Goal: Task Accomplishment & Management: Complete application form

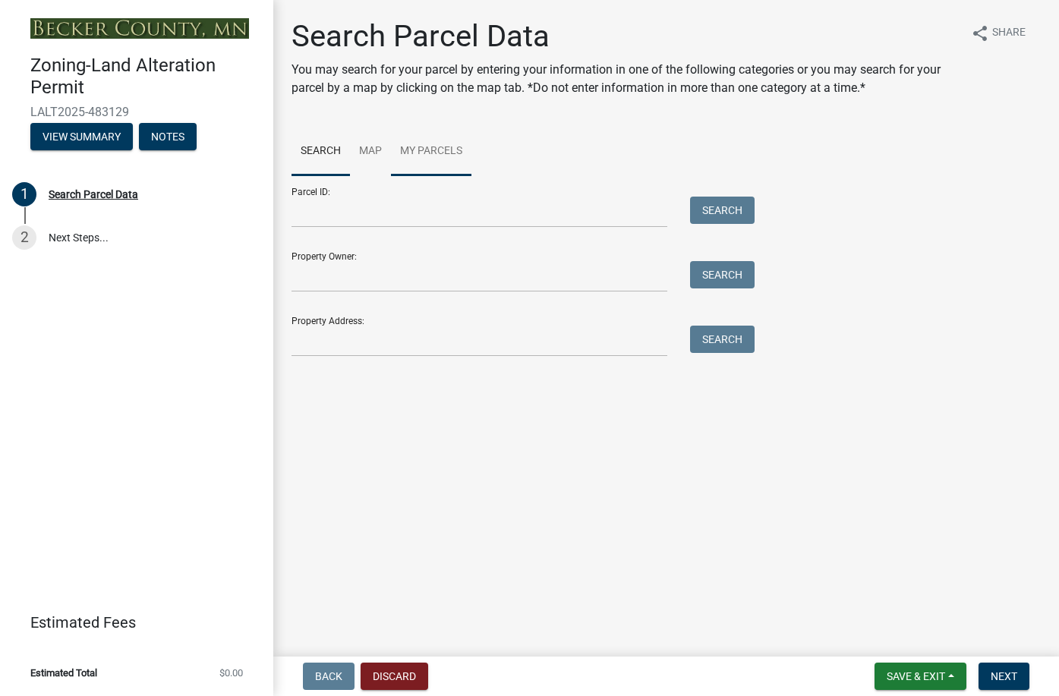
click at [431, 150] on link "My Parcels" at bounding box center [431, 152] width 80 height 49
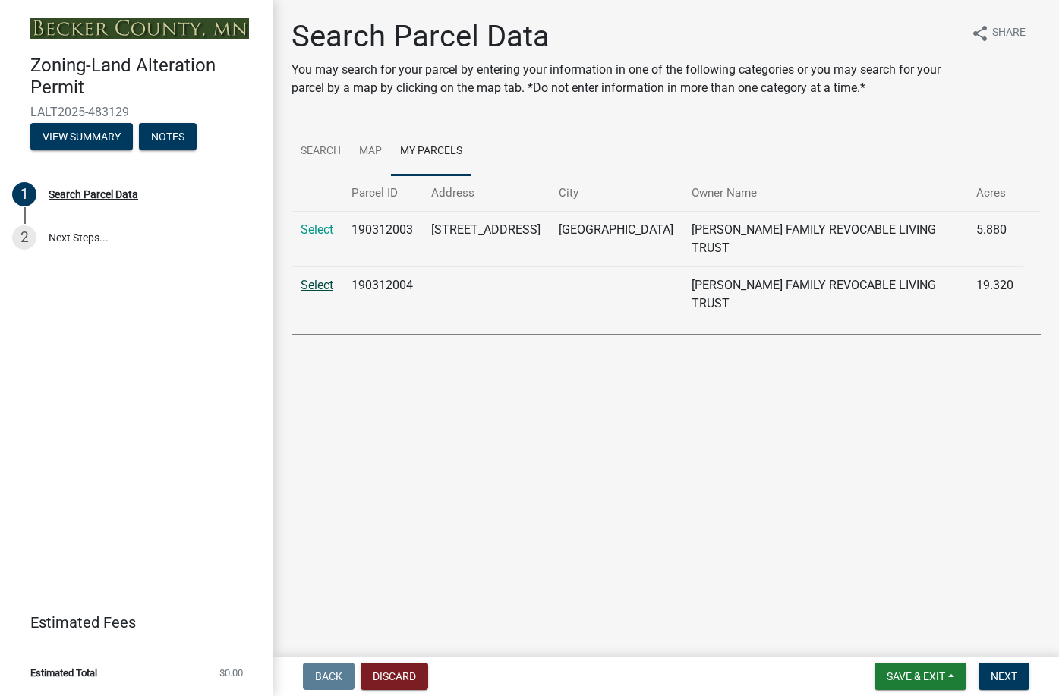
click at [319, 278] on link "Select" at bounding box center [317, 285] width 33 height 14
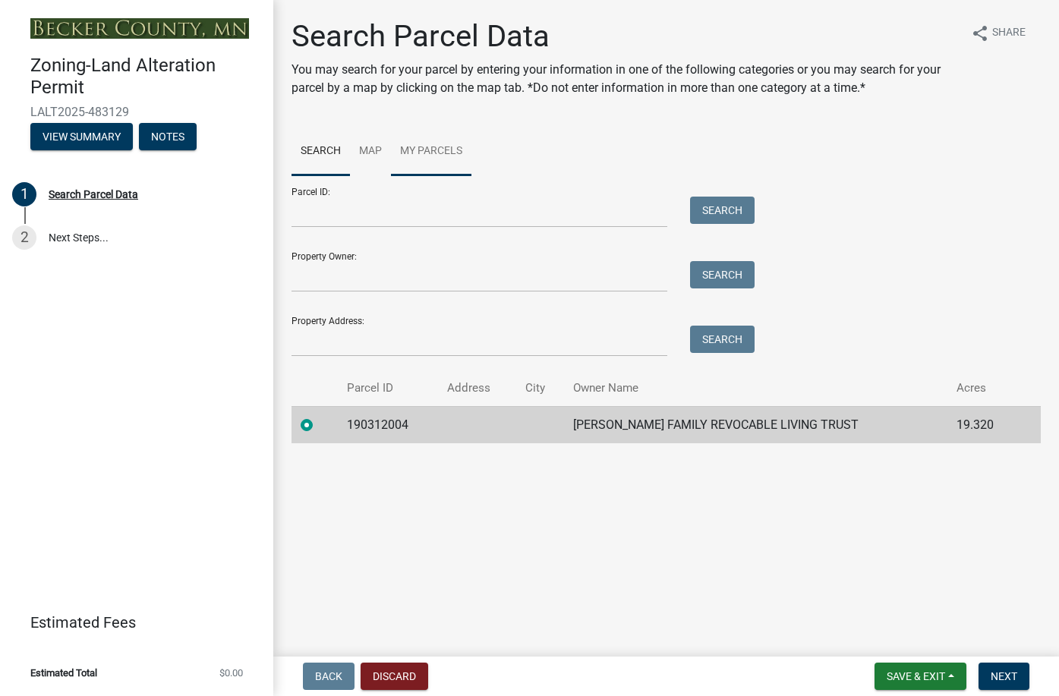
click at [430, 150] on link "My Parcels" at bounding box center [431, 152] width 80 height 49
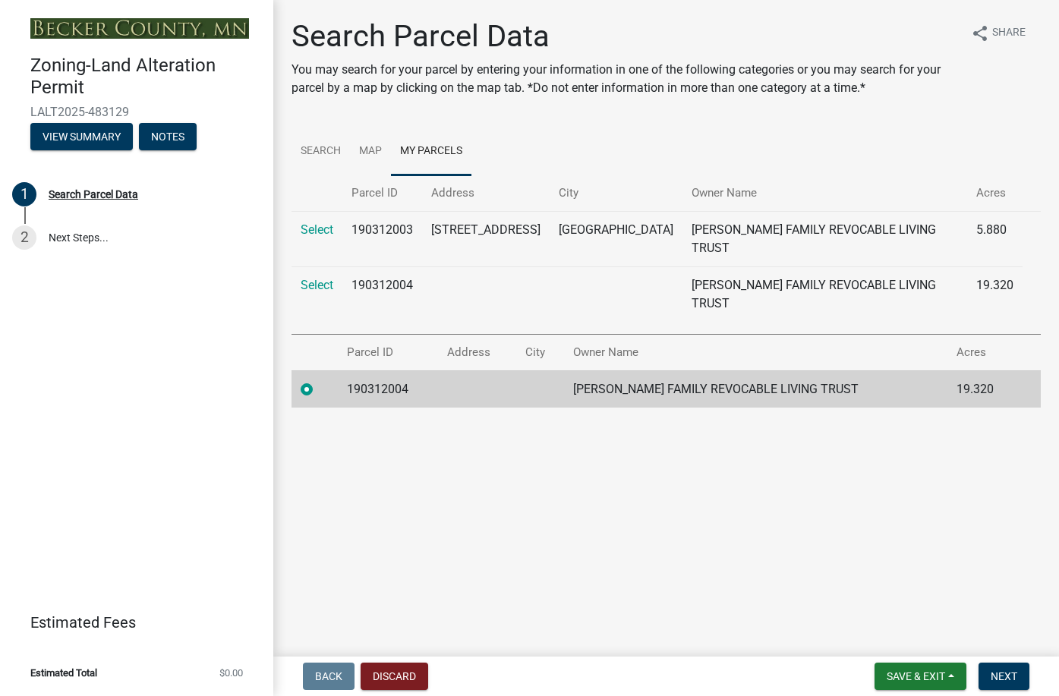
click at [449, 370] on td at bounding box center [476, 388] width 77 height 37
click at [93, 133] on button "View Summary" at bounding box center [81, 136] width 102 height 27
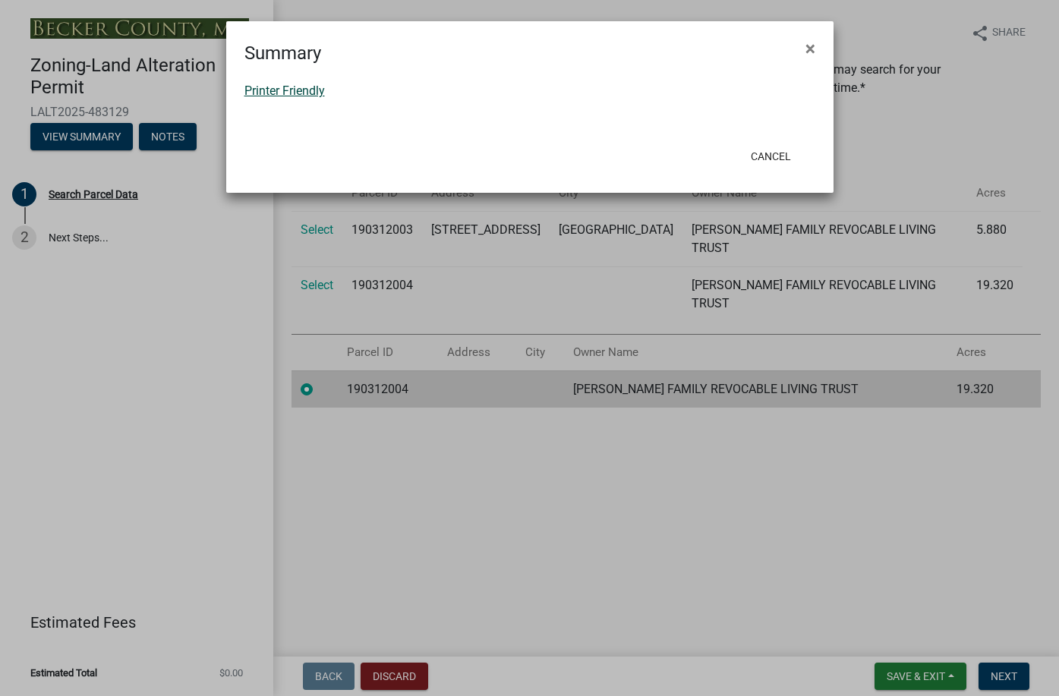
click at [304, 88] on link "Printer Friendly" at bounding box center [284, 91] width 80 height 14
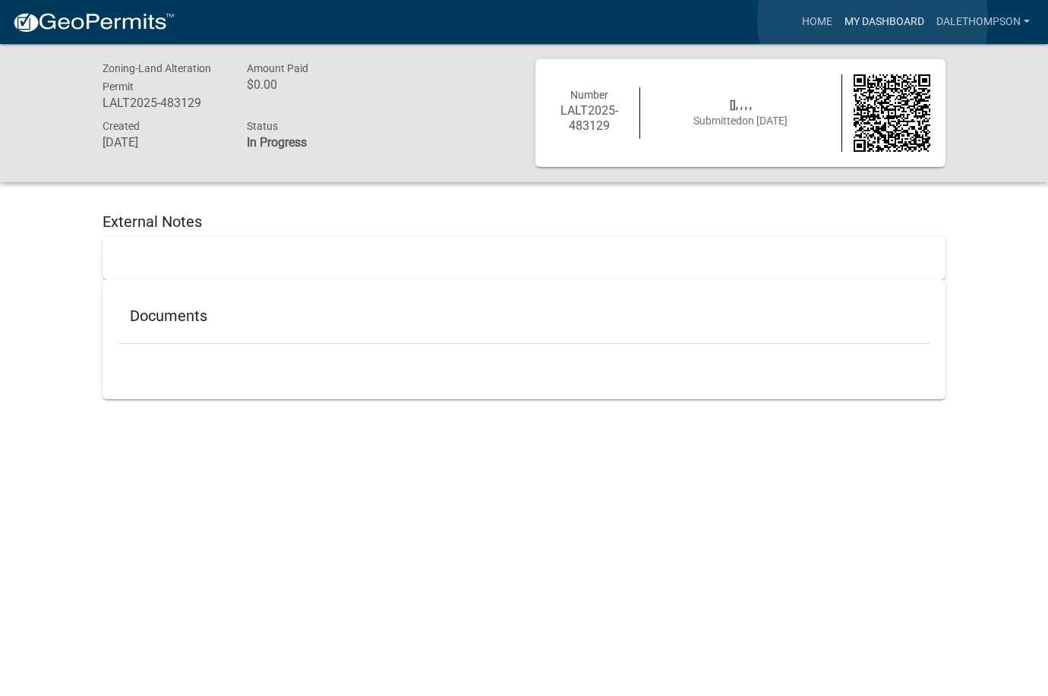
click at [872, 20] on link "My Dashboard" at bounding box center [884, 22] width 92 height 29
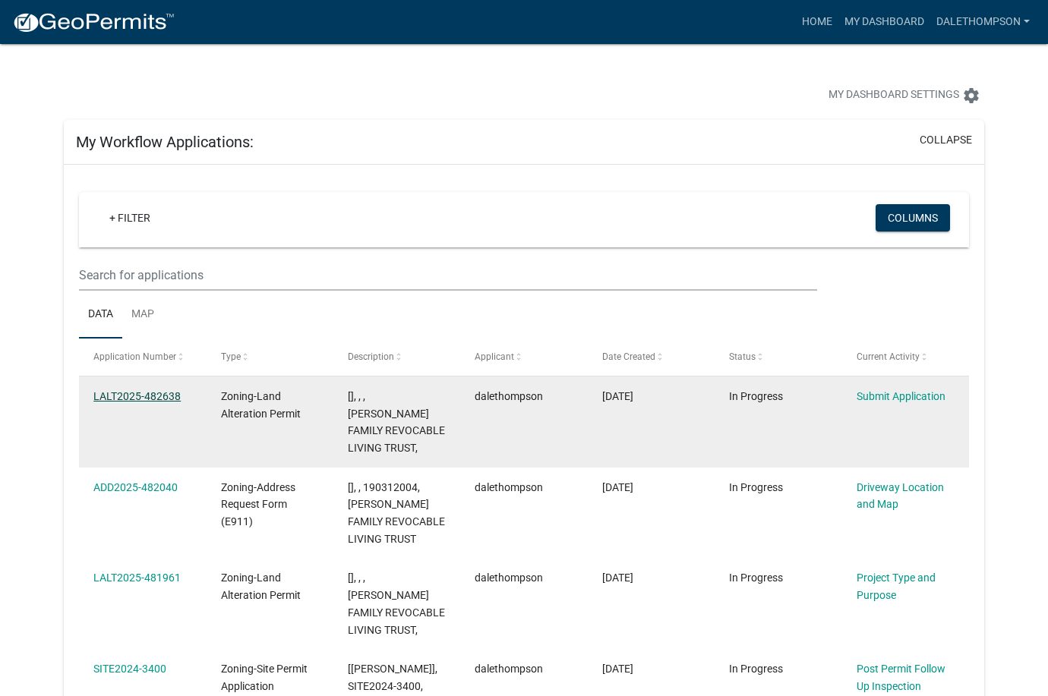
click at [113, 395] on link "LALT2025-482638" at bounding box center [136, 396] width 87 height 12
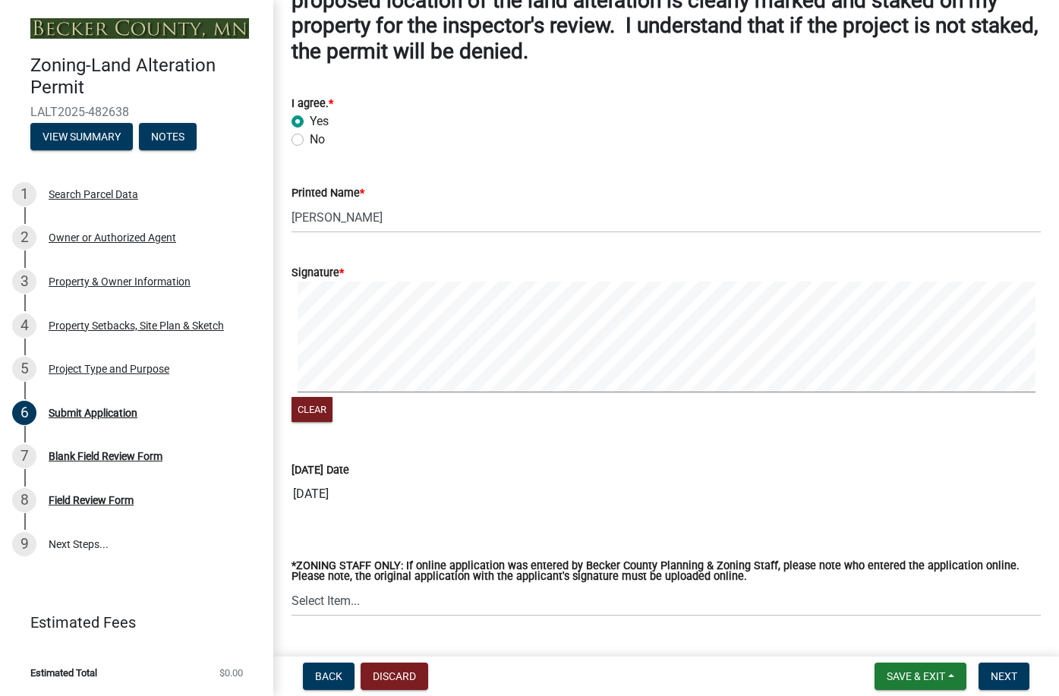
scroll to position [152, 0]
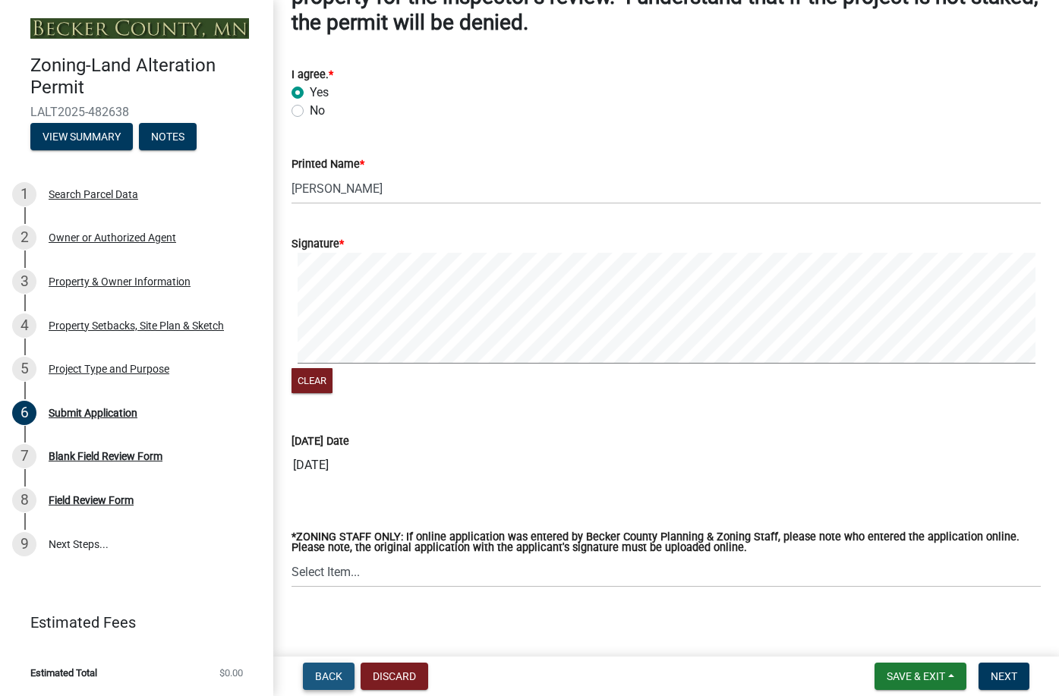
click at [317, 676] on span "Back" at bounding box center [328, 676] width 27 height 12
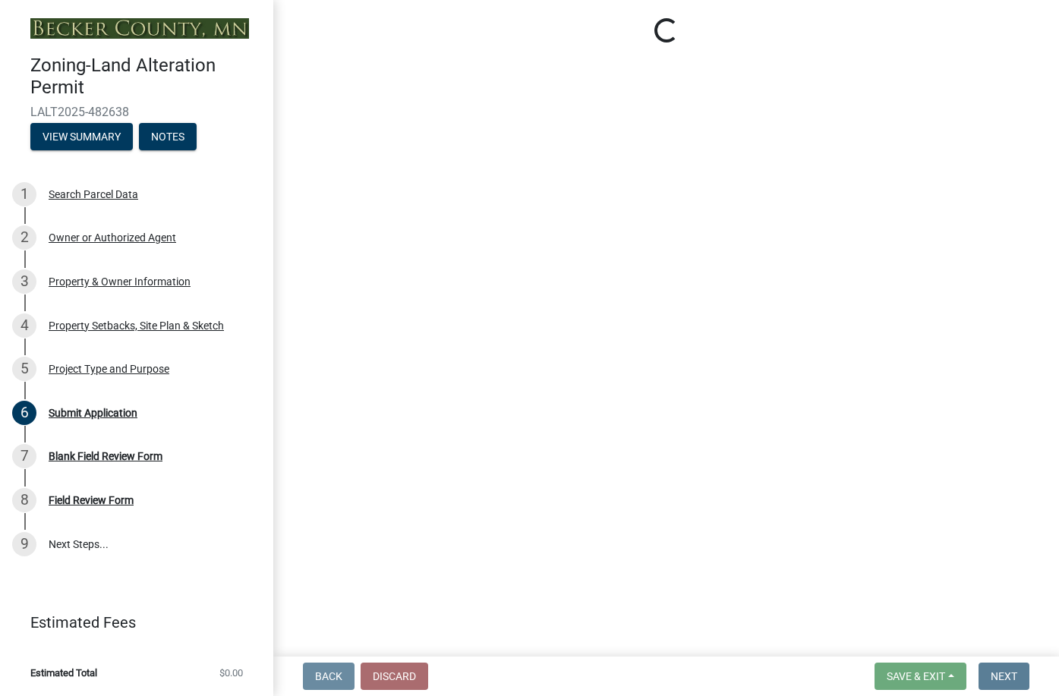
select select "01e2a01a-b556-49ee-a6a2-c6a398ef1577"
select select "5acdfad6-7ebf-456f-afe3-0d0bb667b9ef"
select select "0f4af7c1-f601-4ba5-bc0f-6141649bfec2"
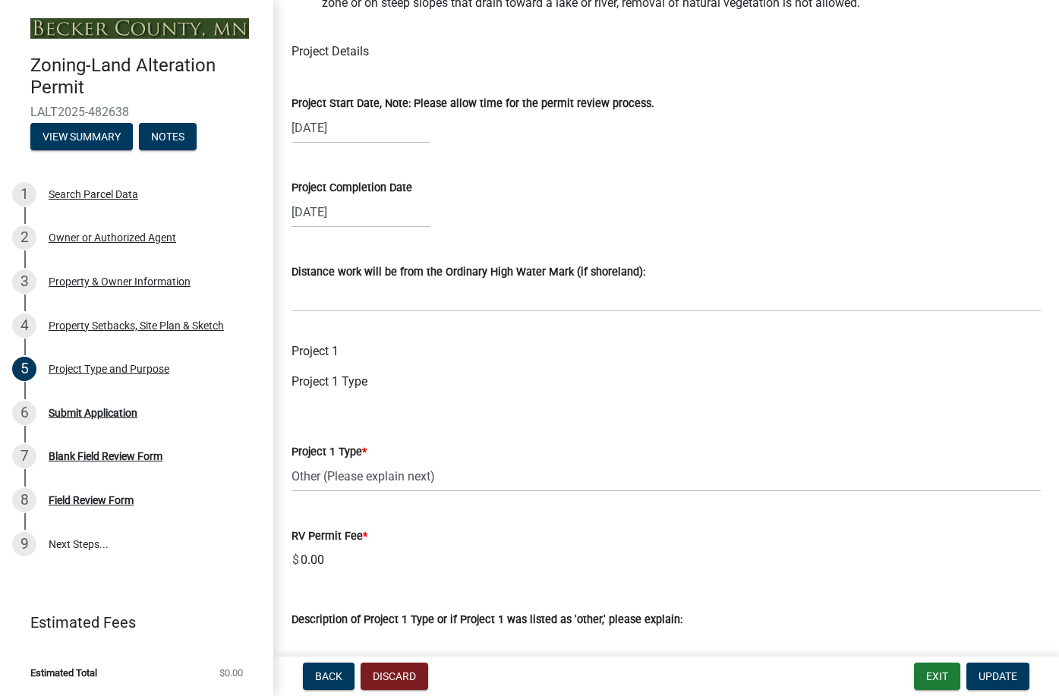
scroll to position [607, 0]
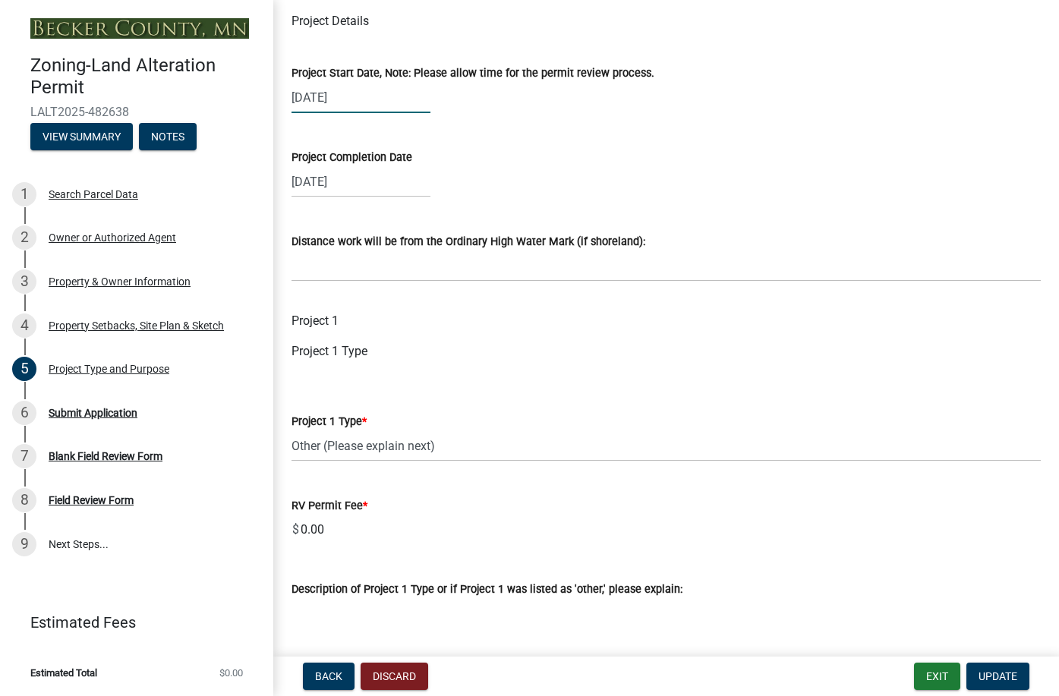
click at [353, 97] on div "10/02/2025" at bounding box center [361, 97] width 139 height 31
select select "10"
select select "2025"
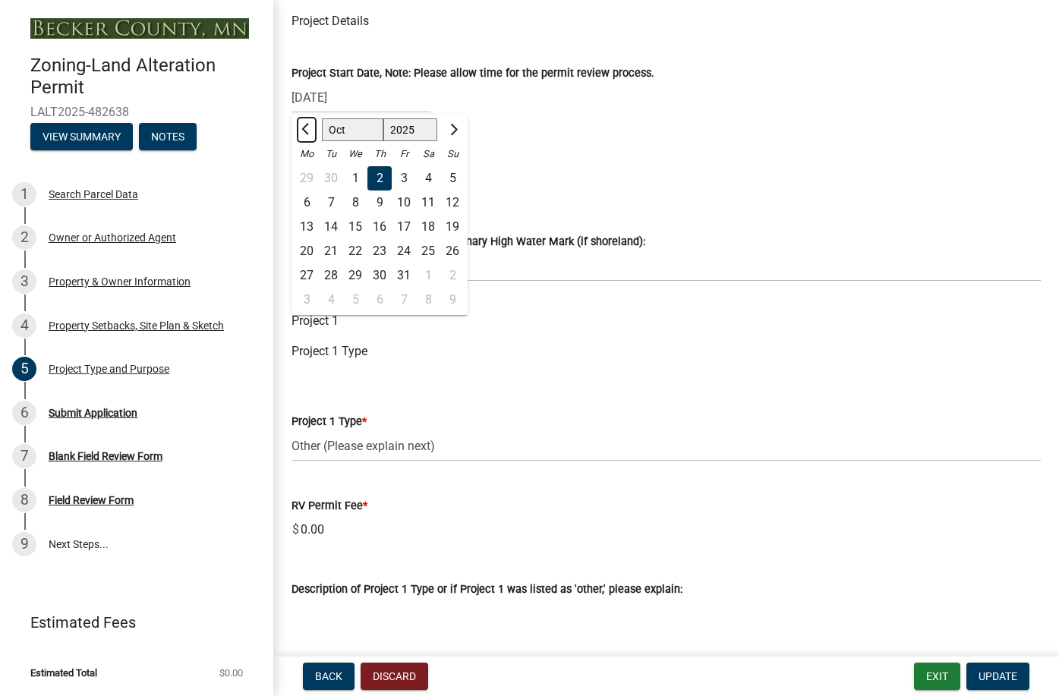
click at [312, 129] on span "Previous month" at bounding box center [306, 129] width 11 height 11
select select "9"
click at [330, 276] on div "30" at bounding box center [331, 275] width 24 height 24
type input "[DATE]"
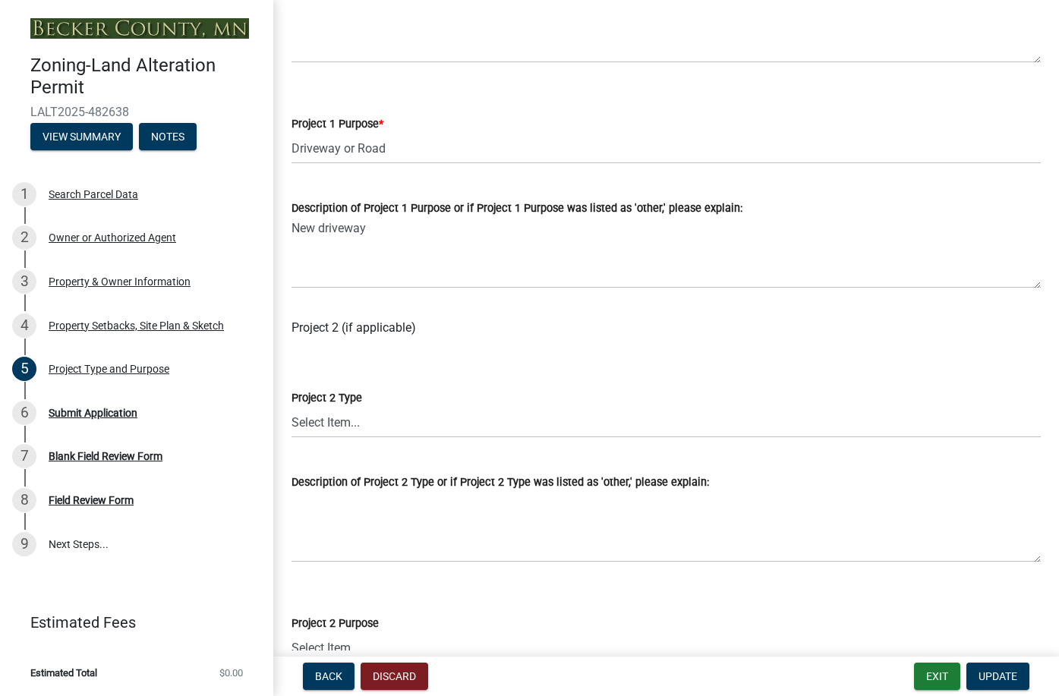
scroll to position [1215, 0]
click at [331, 679] on span "Back" at bounding box center [328, 676] width 27 height 12
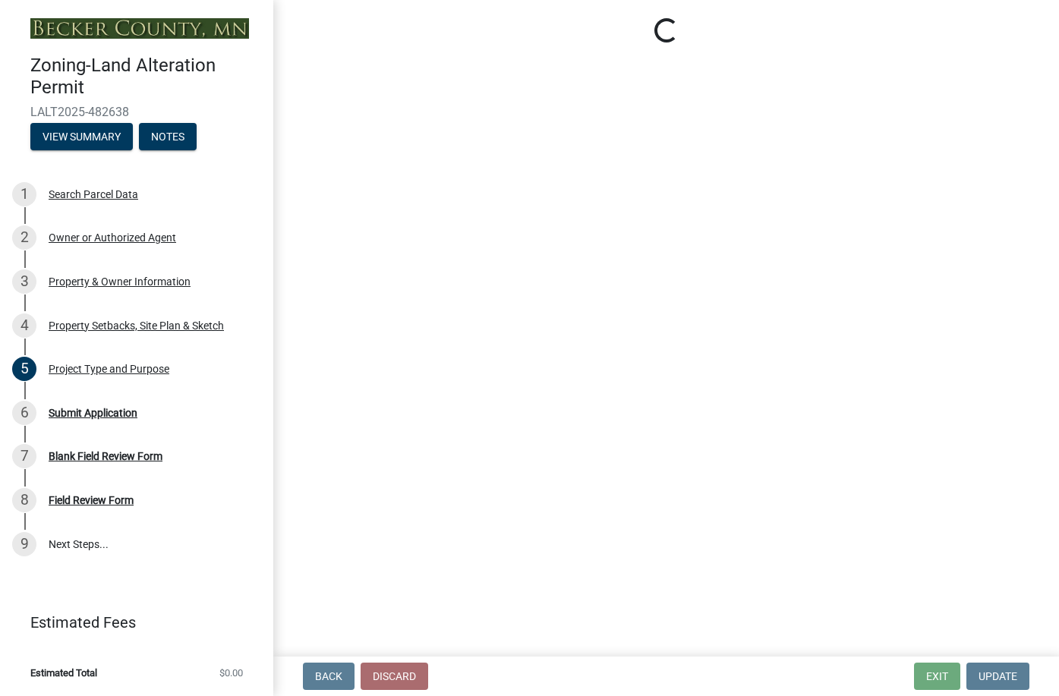
select select "3850de20-214c-4d2e-9fd8-97cf6d4940d1"
select select "84ece663-5328-4739-b2f5-2b1393f0600c"
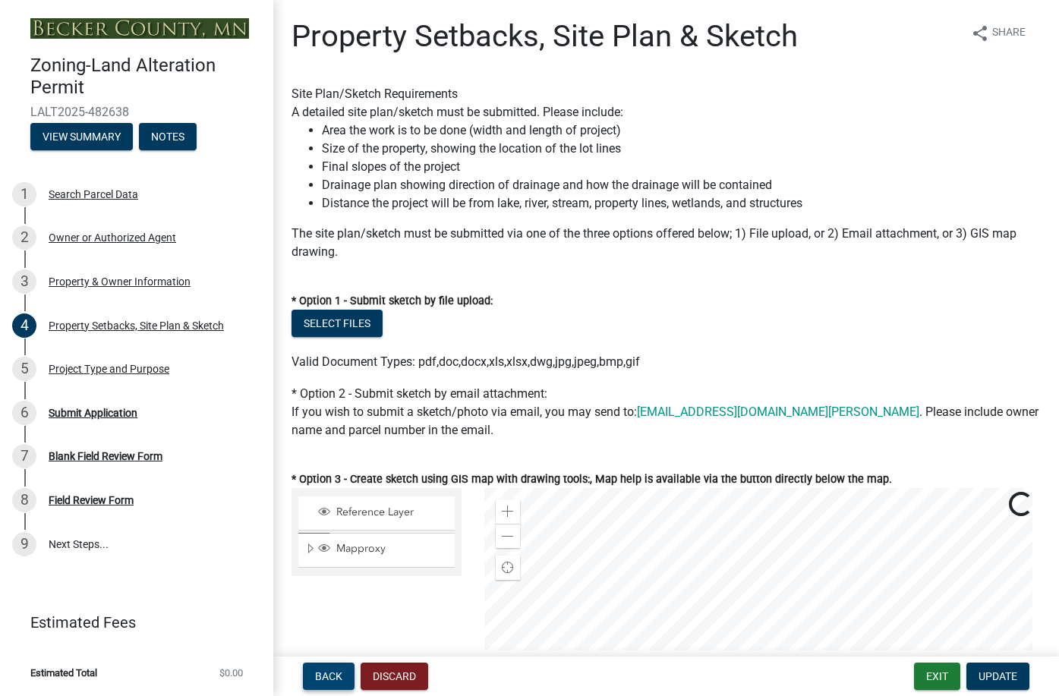
click at [330, 678] on span "Back" at bounding box center [328, 676] width 27 height 12
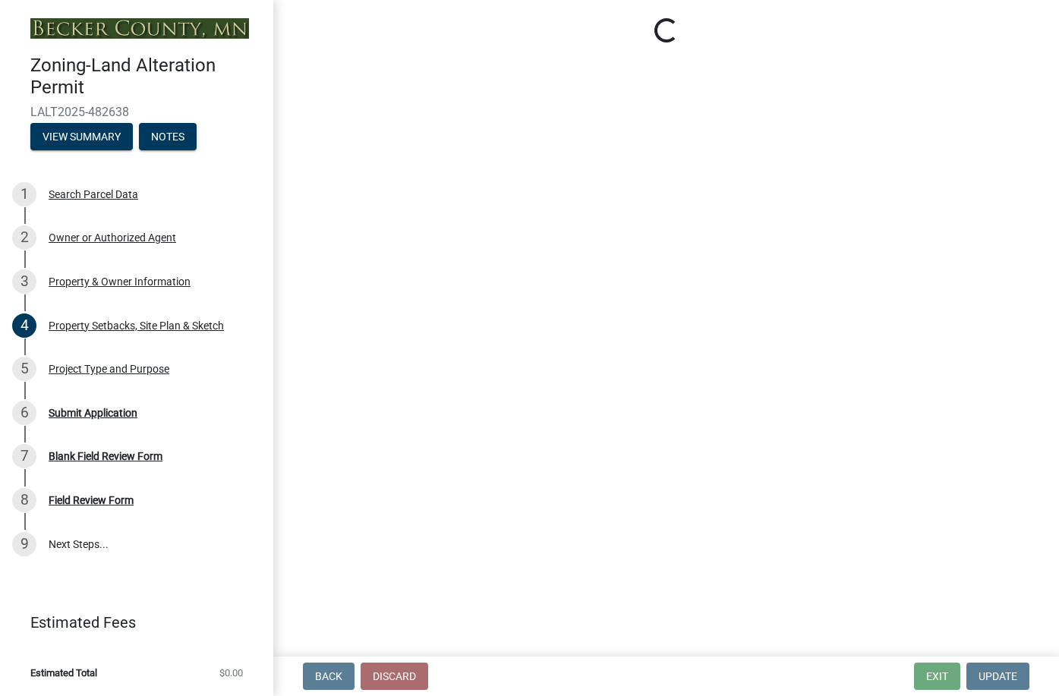
select select "5f41a604-8b91-453d-8de3-98cc9e8acc9b"
select select "7bf49810-9cd0-4dc5-ae51-e12a7ee5b281"
select select "1768657a-58f4-482b-a170-726bb9b42af9"
select select "a20b5604-88ec-44b1-8277-10e6e0ae6ac6"
select select "c1c19f9b-ed98-4a80-b19c-b5d7b660d61e"
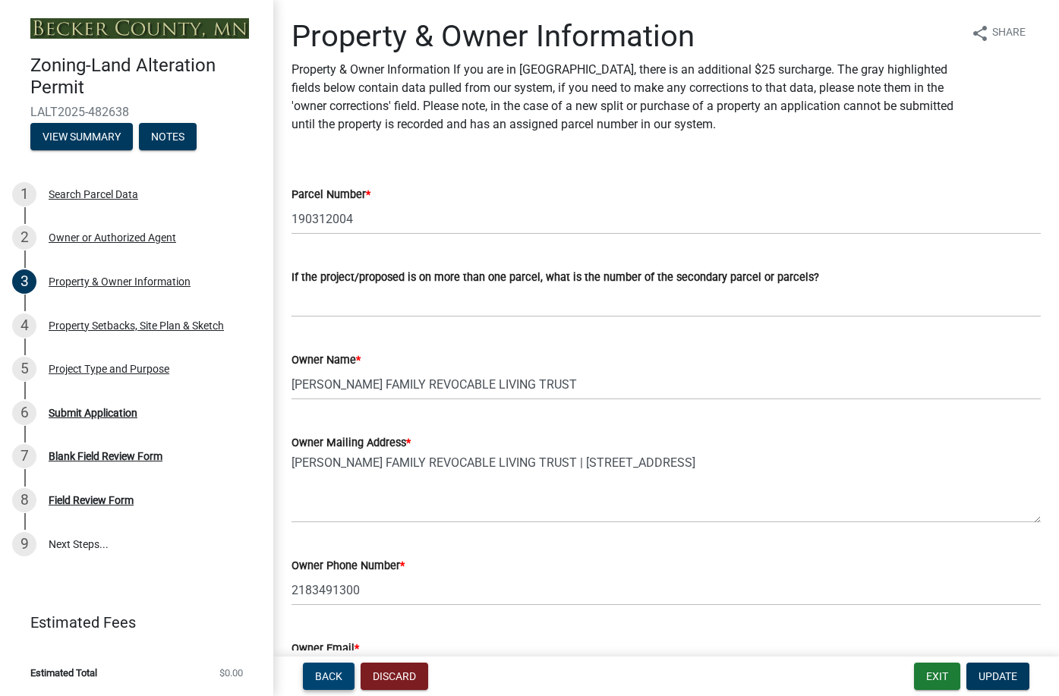
click at [330, 678] on span "Back" at bounding box center [328, 676] width 27 height 12
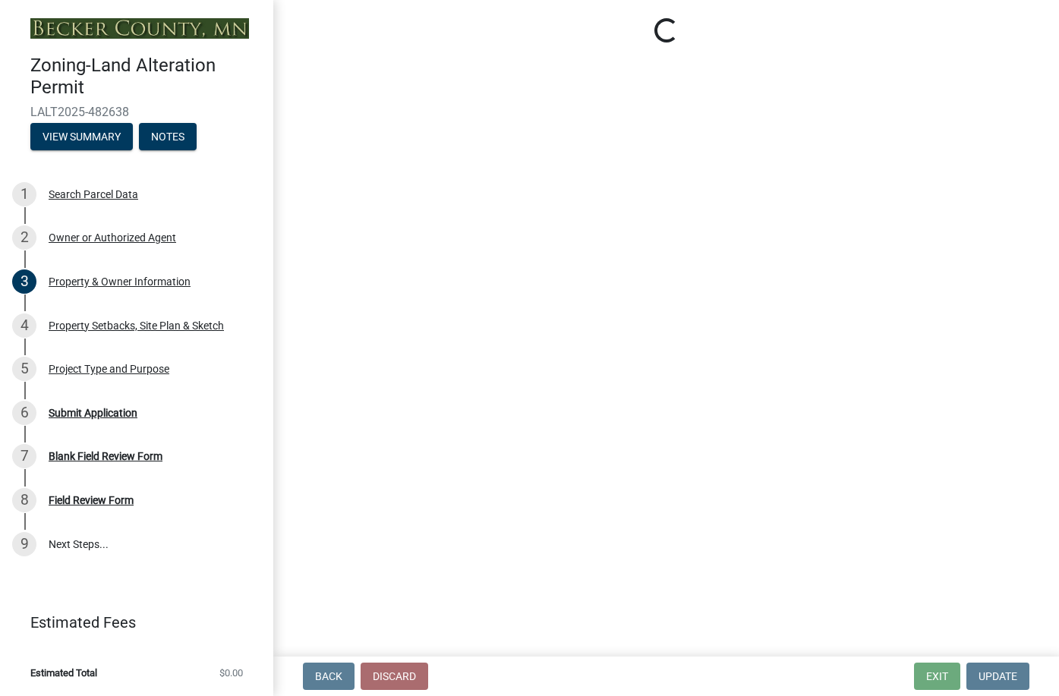
select select "7a309aef-9196-40c4-8ed8-2618524942cc"
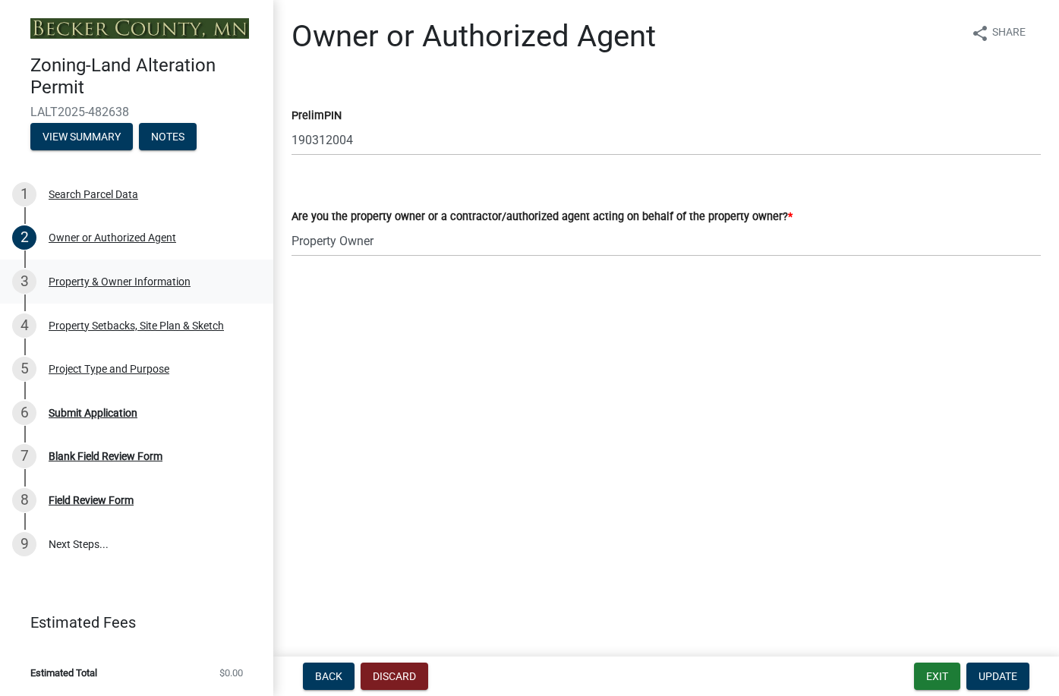
click at [141, 280] on div "Property & Owner Information" at bounding box center [120, 281] width 142 height 11
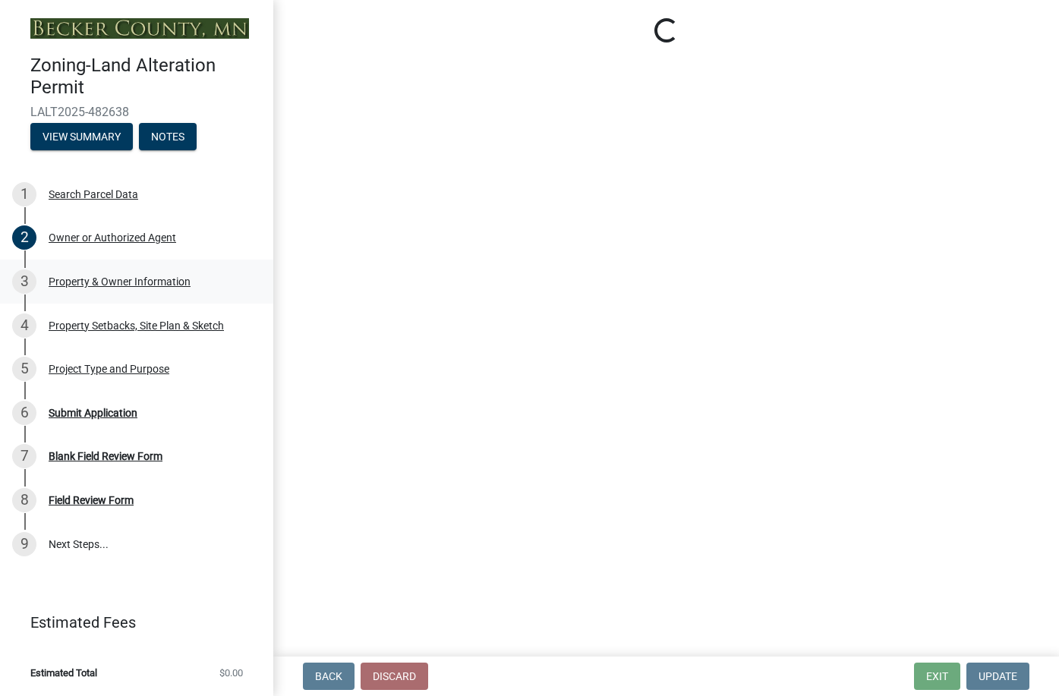
select select "5f41a604-8b91-453d-8de3-98cc9e8acc9b"
select select "7bf49810-9cd0-4dc5-ae51-e12a7ee5b281"
select select "1768657a-58f4-482b-a170-726bb9b42af9"
select select "a20b5604-88ec-44b1-8277-10e6e0ae6ac6"
select select "c1c19f9b-ed98-4a80-b19c-b5d7b660d61e"
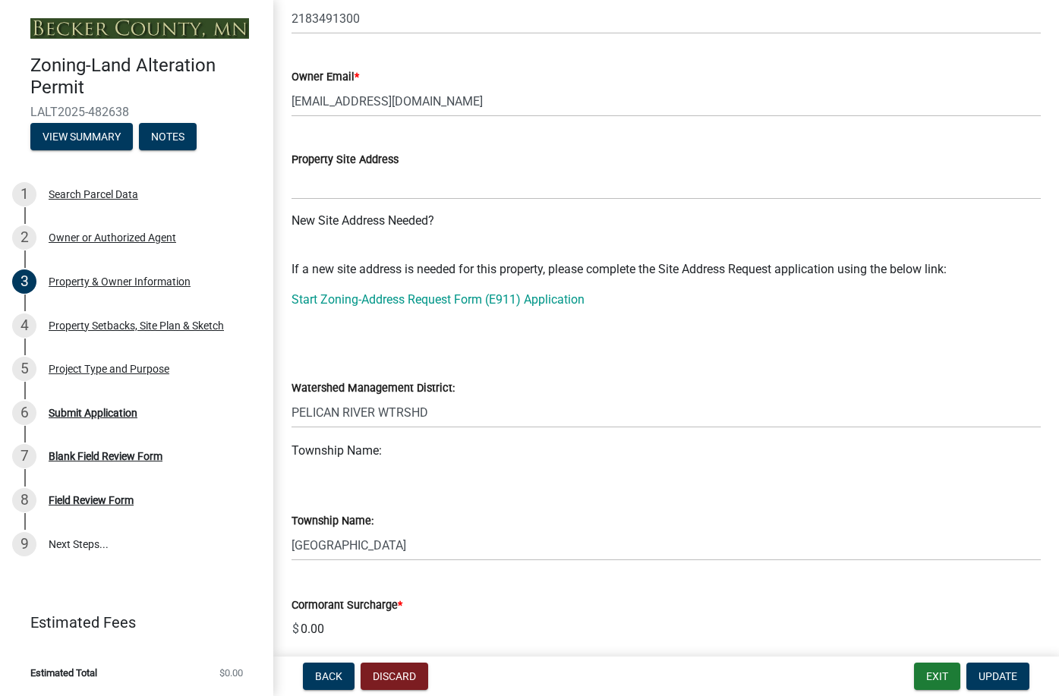
scroll to position [607, 0]
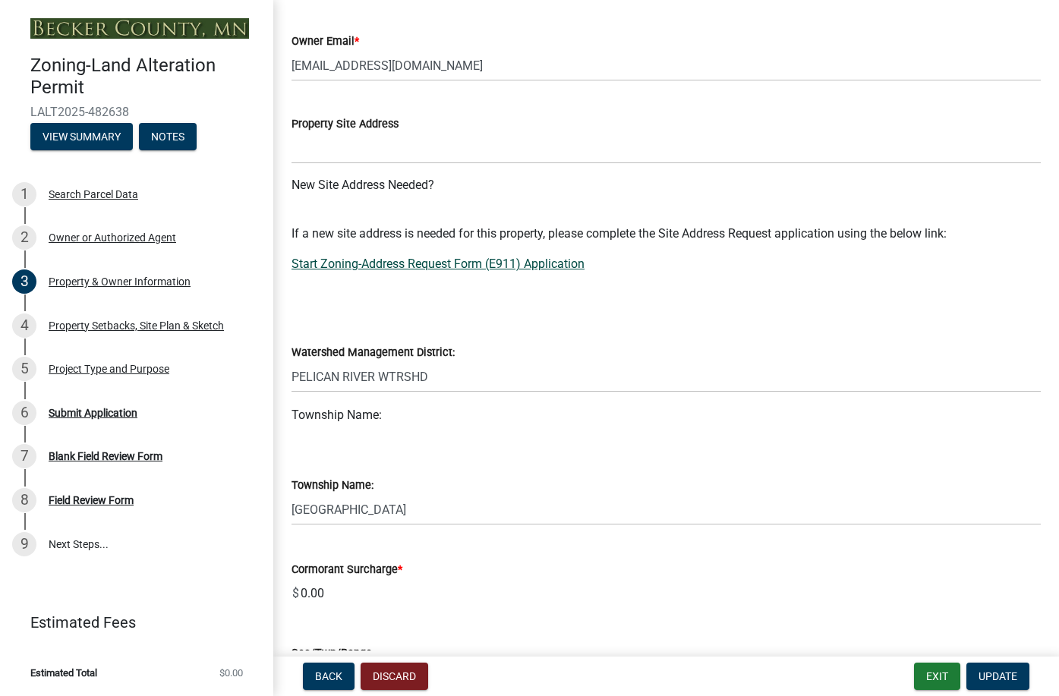
click at [339, 263] on link "Start Zoning-Address Request Form (E911) Application" at bounding box center [438, 264] width 293 height 14
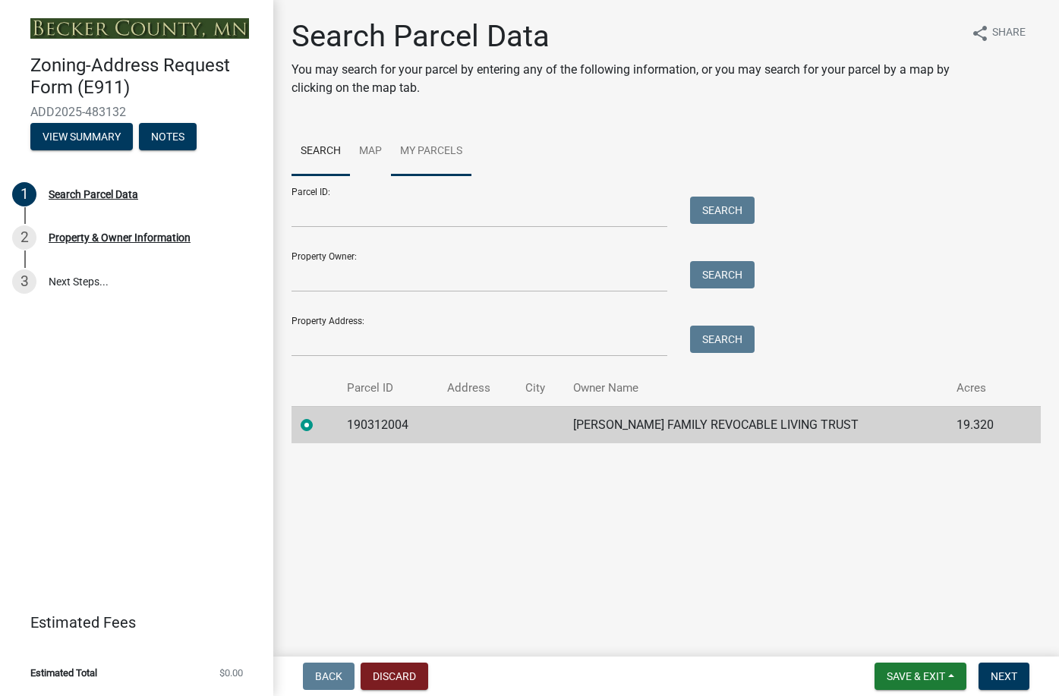
click at [443, 150] on link "My Parcels" at bounding box center [431, 152] width 80 height 49
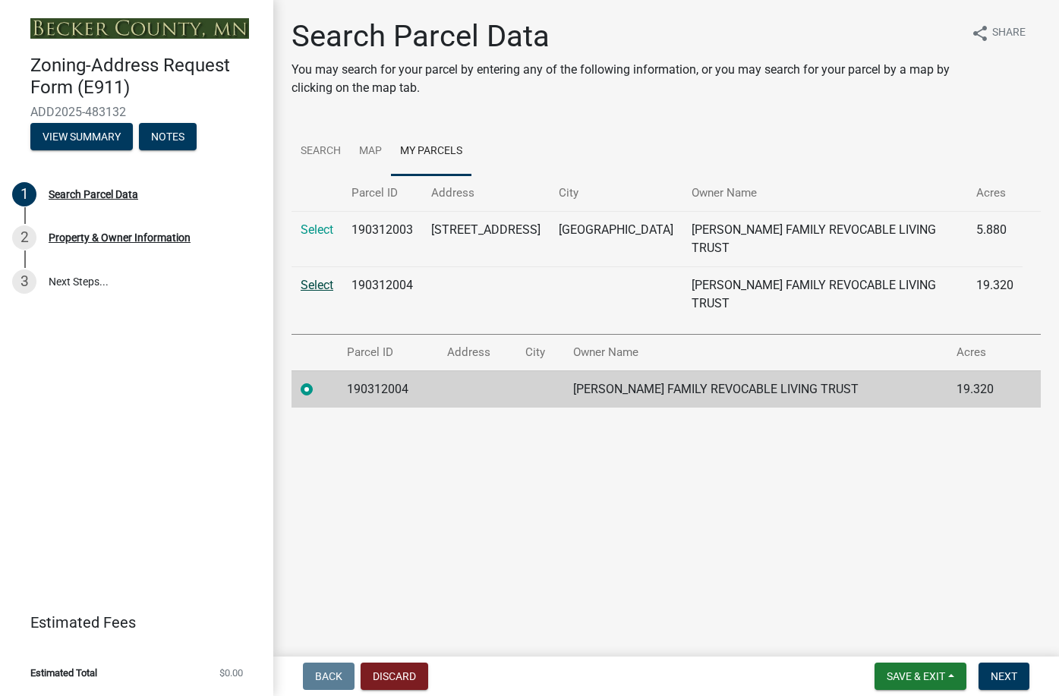
click at [324, 278] on link "Select" at bounding box center [317, 285] width 33 height 14
radio input "false"
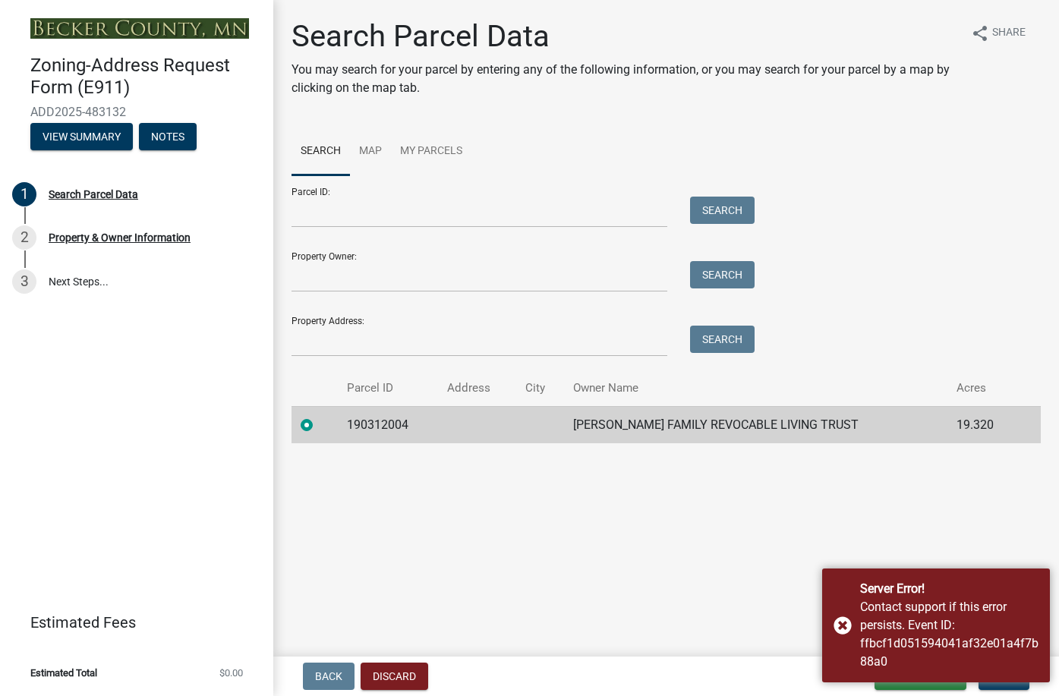
click at [363, 433] on td "190312004" at bounding box center [388, 424] width 101 height 37
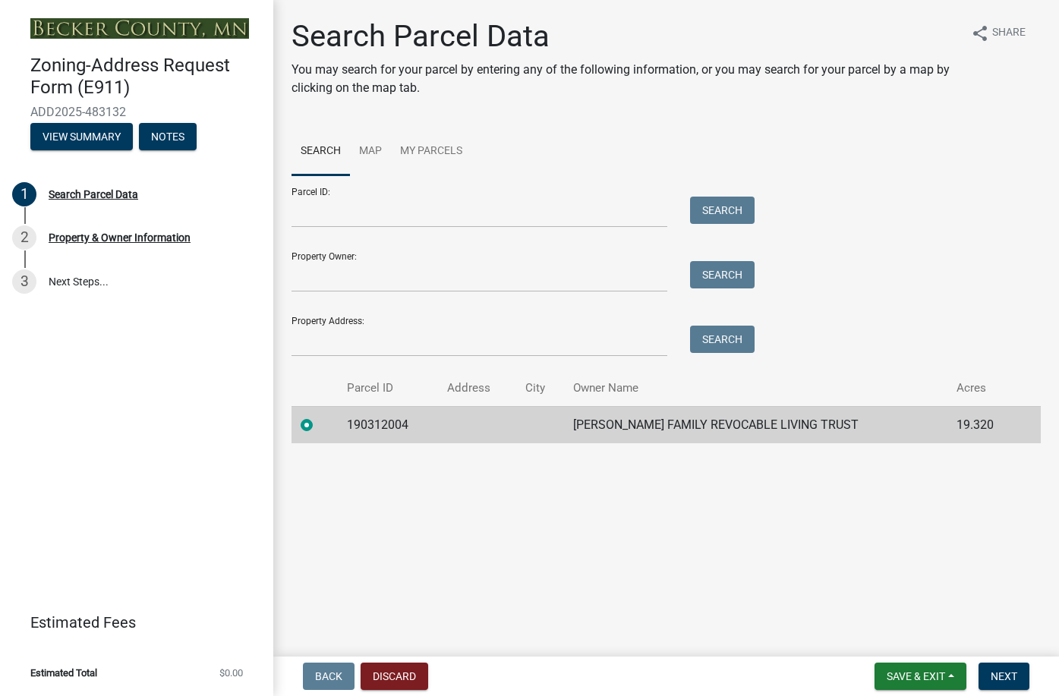
click at [385, 430] on td "190312004" at bounding box center [388, 424] width 101 height 37
click at [613, 427] on td "[PERSON_NAME] FAMILY REVOCABLE LIVING TRUST" at bounding box center [756, 424] width 384 height 37
click at [1001, 674] on span "Next" at bounding box center [1004, 676] width 27 height 12
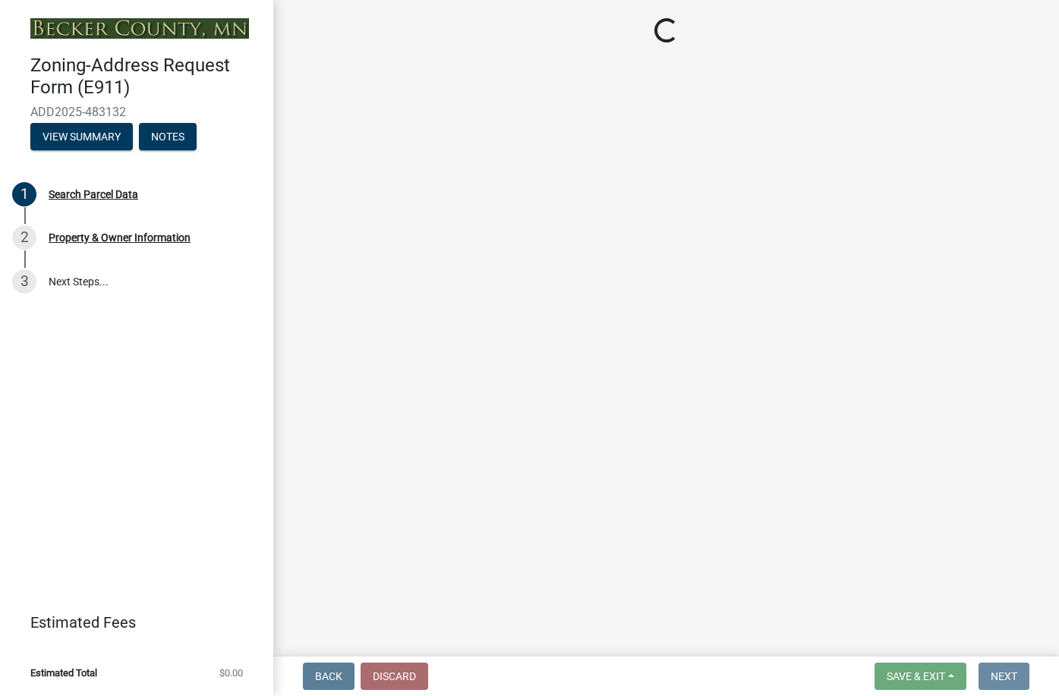
select select "1e28ad55-6c80-4947-b10c-cd80c7e9ba35"
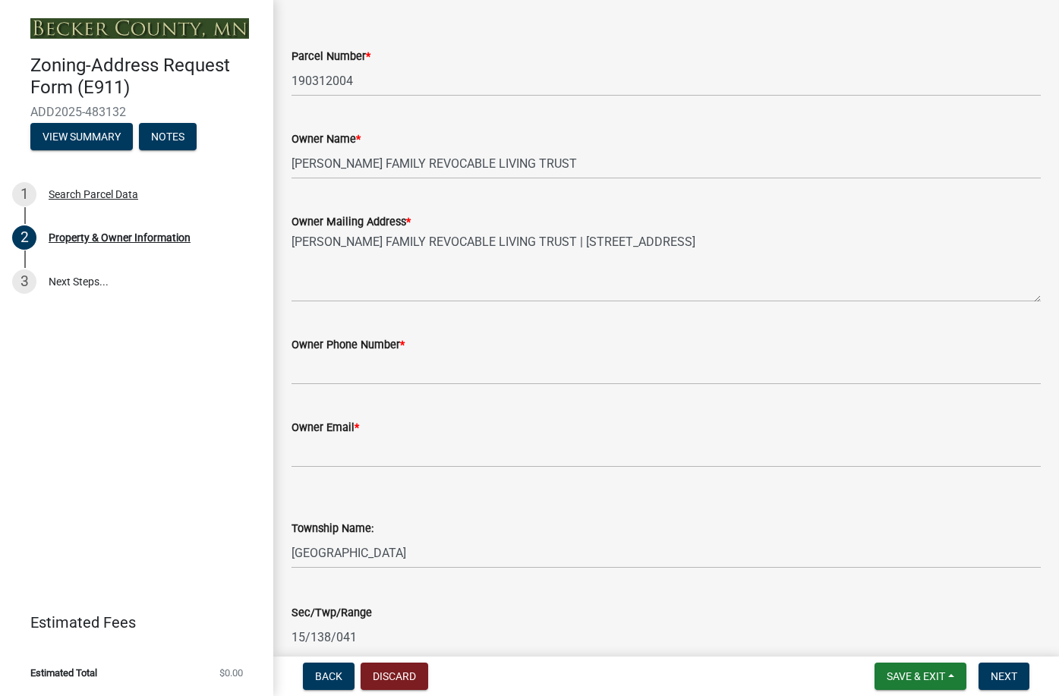
scroll to position [76, 0]
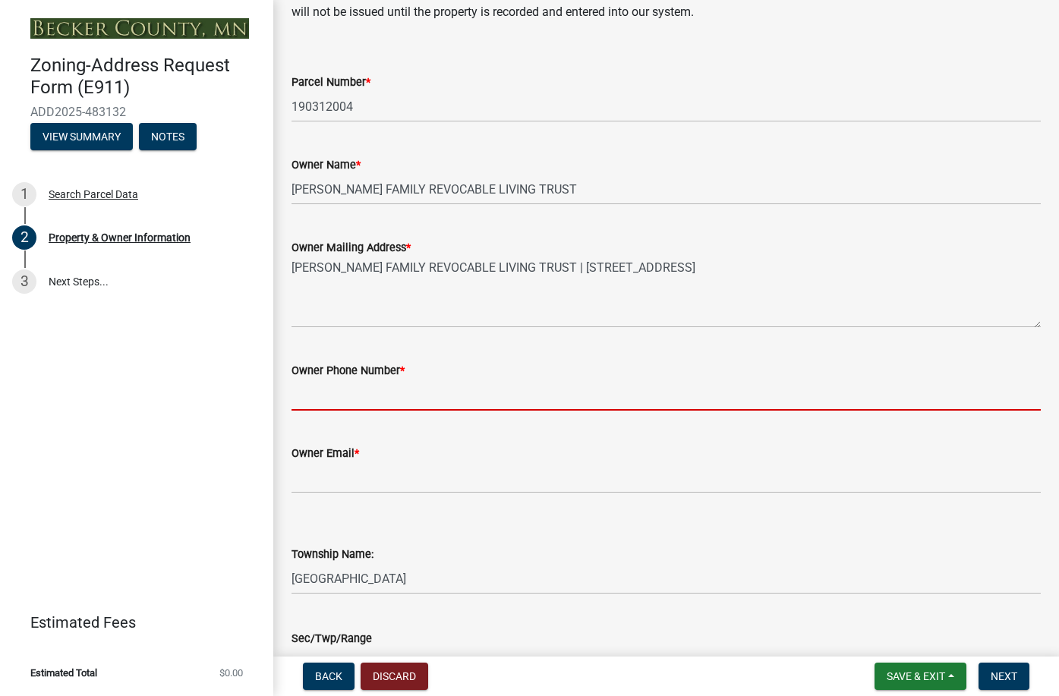
click at [359, 397] on input "Owner Phone Number *" at bounding box center [666, 395] width 749 height 31
type input "2183491300"
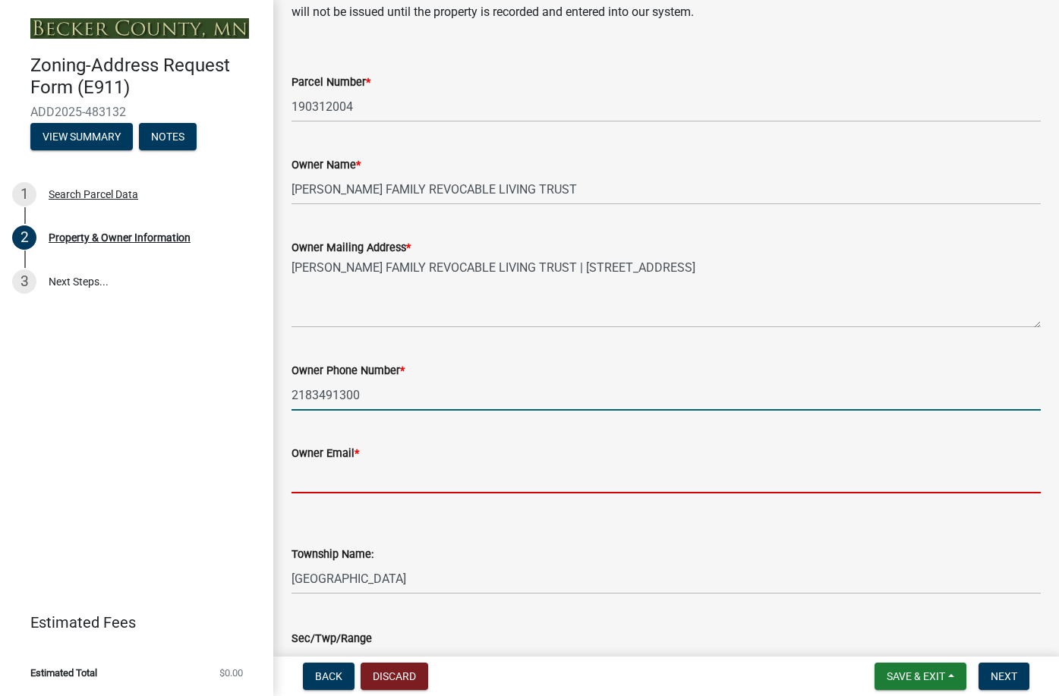
type input "[EMAIL_ADDRESS][DOMAIN_NAME]"
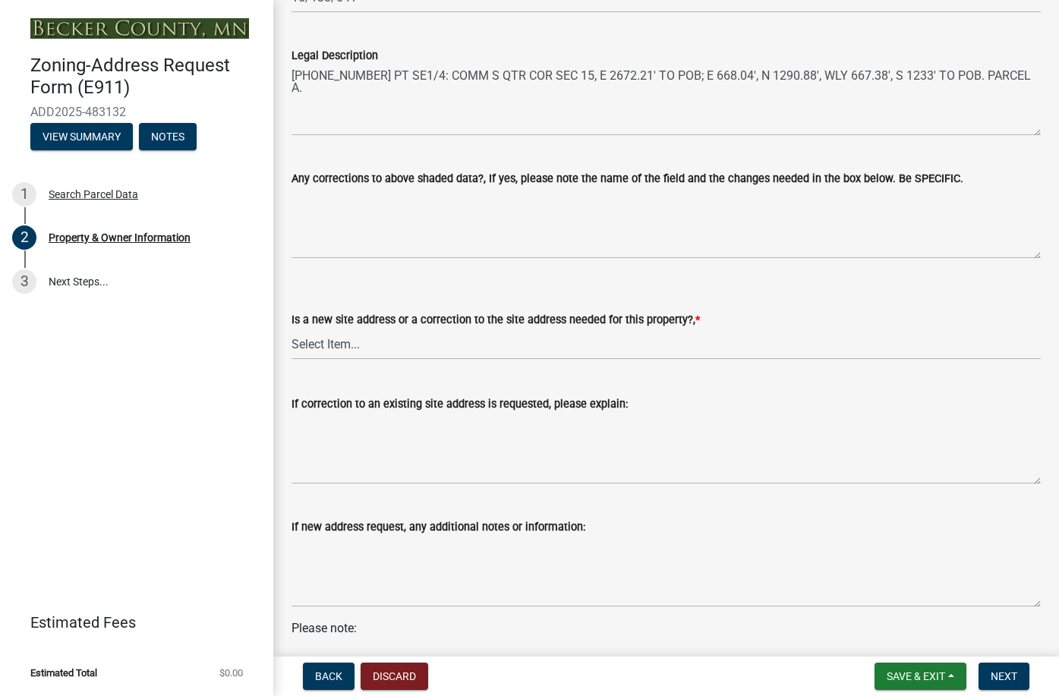
scroll to position [759, 0]
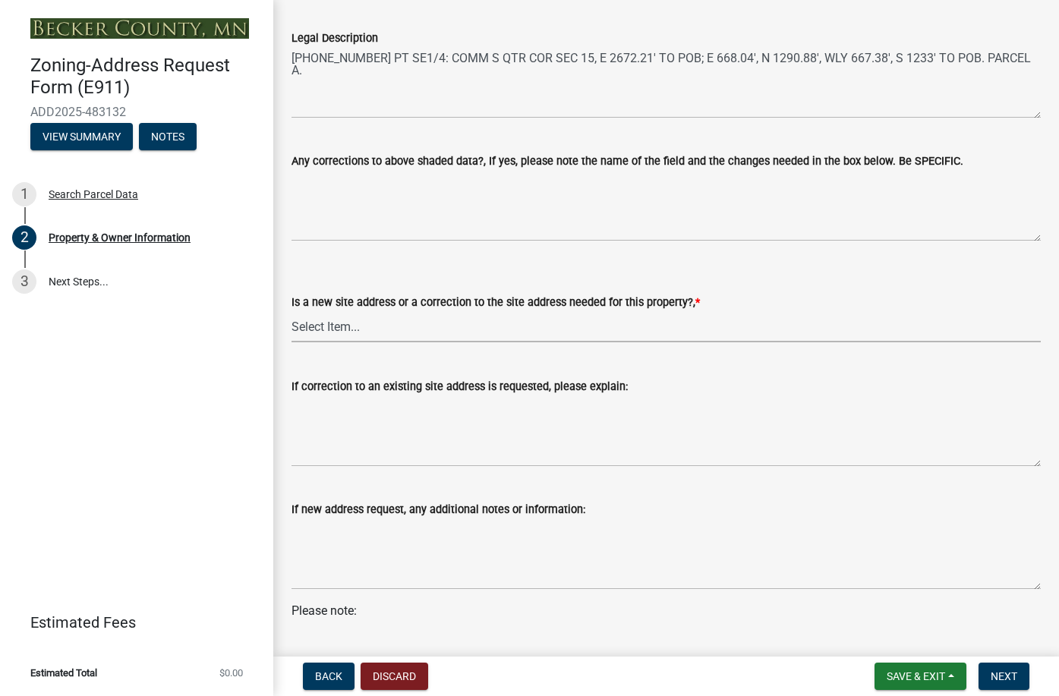
click at [337, 332] on select "Select Item... New Site Address Needed Correction to Site Address Needed I alre…" at bounding box center [666, 326] width 749 height 31
click at [292, 311] on select "Select Item... New Site Address Needed Correction to Site Address Needed I alre…" at bounding box center [666, 326] width 749 height 31
select select "089283cf-a855-4b61-bd43-ab3cb6f1e684"
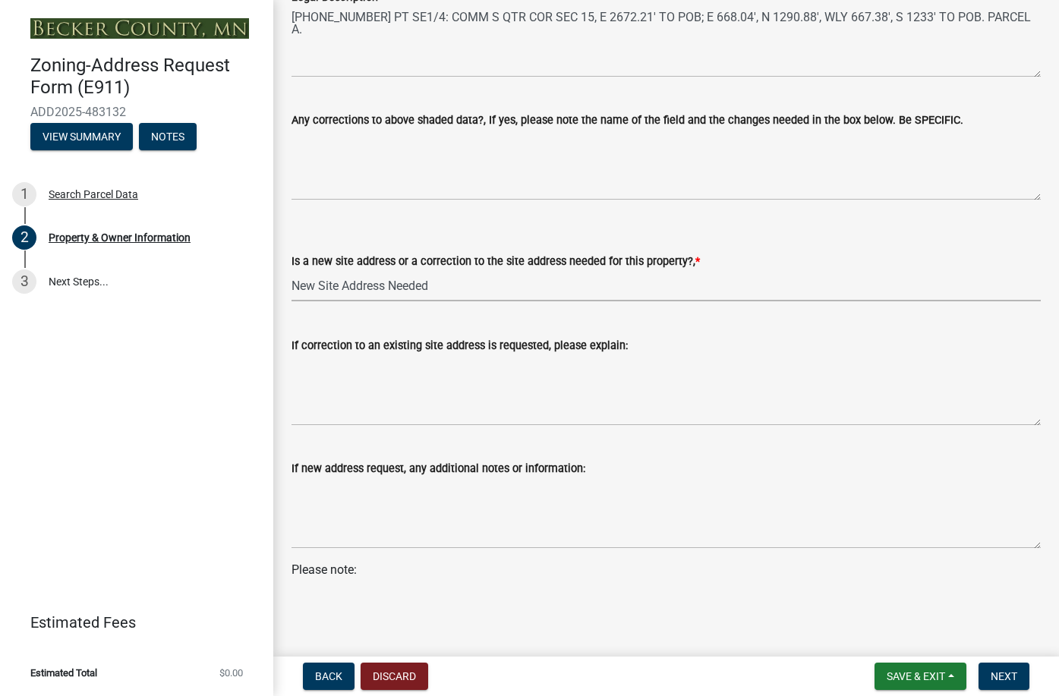
scroll to position [818, 0]
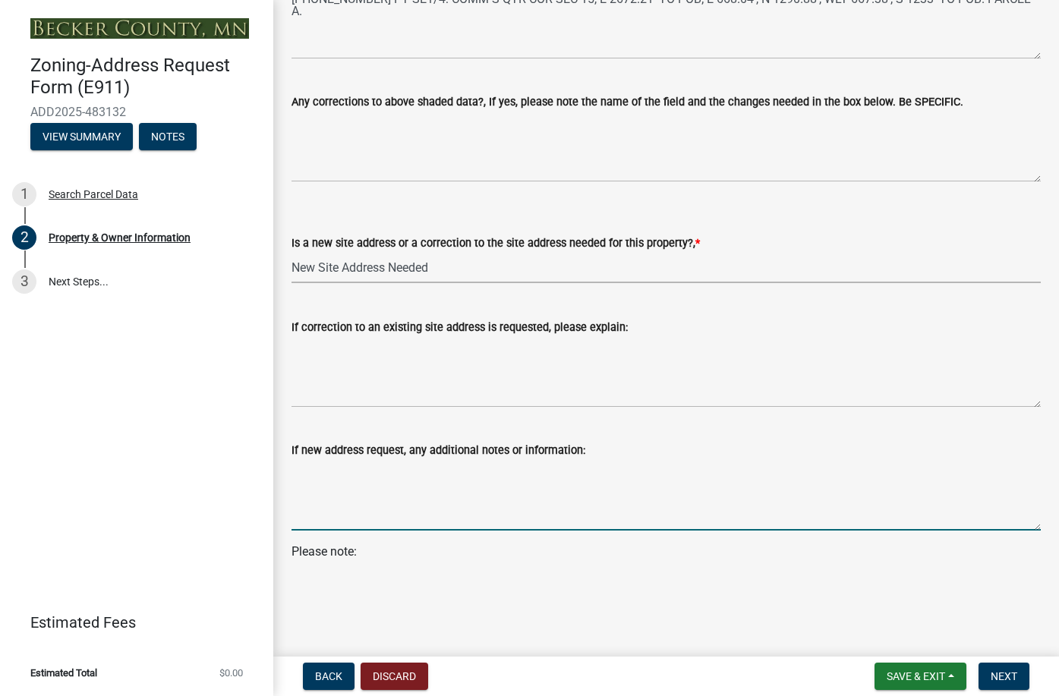
click at [320, 497] on textarea "If new address request, any additional notes or information:" at bounding box center [666, 494] width 749 height 71
click at [477, 471] on textarea "New driveway will be on 270th Ave 145 feet south of the NE parcel corner" at bounding box center [666, 494] width 749 height 71
type textarea "New driveway will be on 270th Ave, 145 feet south of the NE parcel corner"
click at [1010, 679] on span "Next" at bounding box center [1004, 676] width 27 height 12
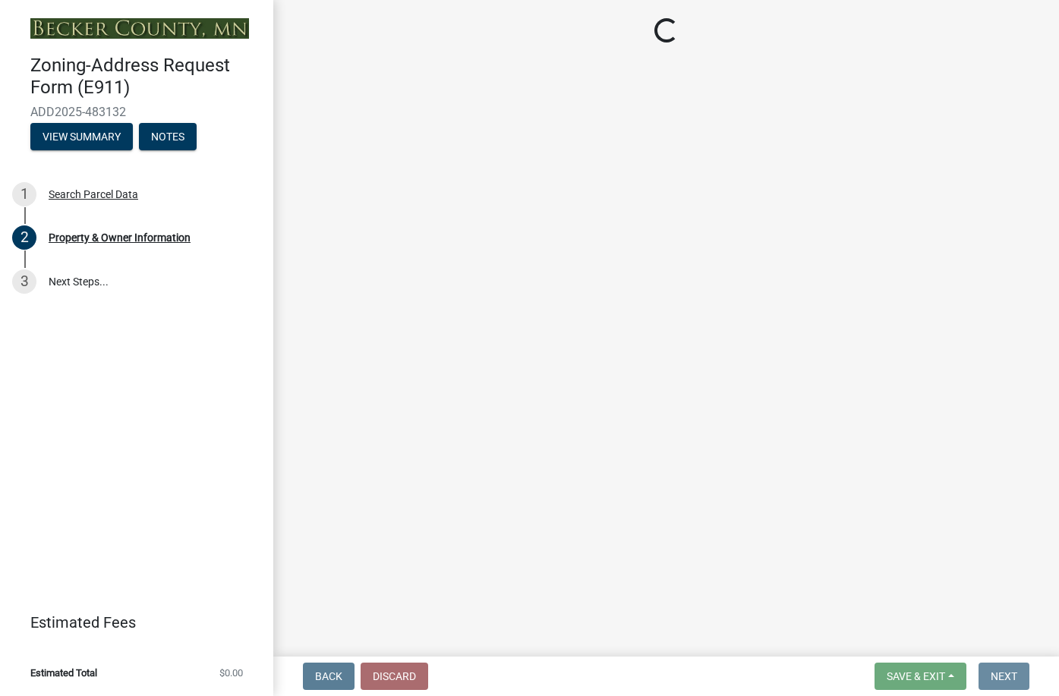
scroll to position [0, 0]
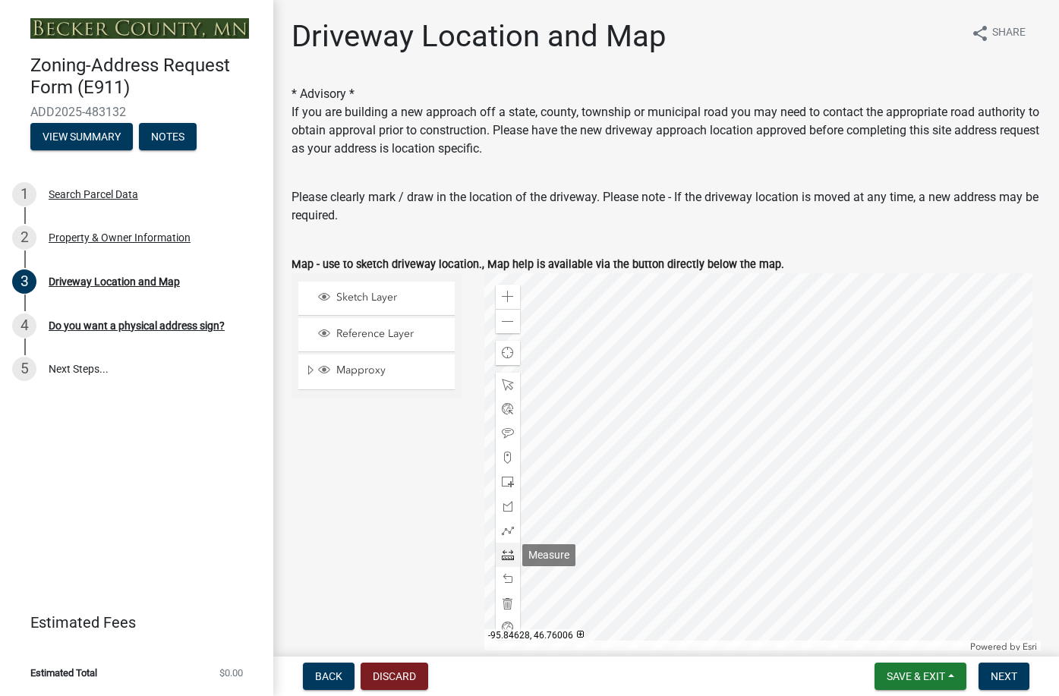
click at [504, 555] on span at bounding box center [508, 555] width 12 height 12
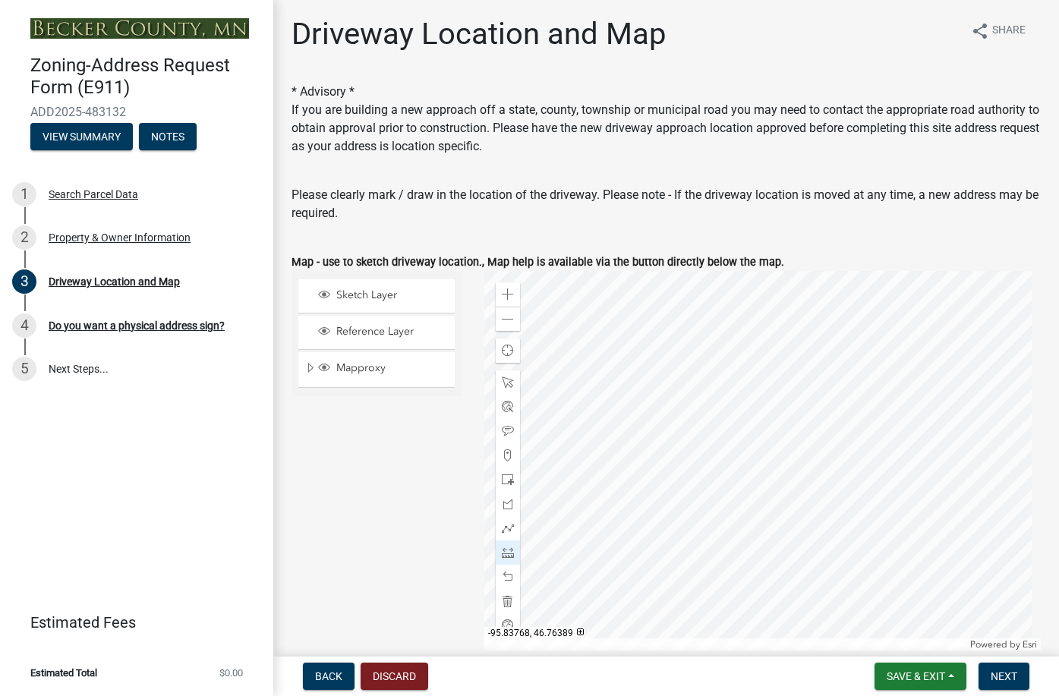
click at [815, 383] on div at bounding box center [762, 461] width 556 height 380
click at [507, 550] on span at bounding box center [508, 553] width 12 height 12
click at [504, 550] on span at bounding box center [508, 553] width 12 height 12
click at [812, 383] on div at bounding box center [762, 461] width 556 height 380
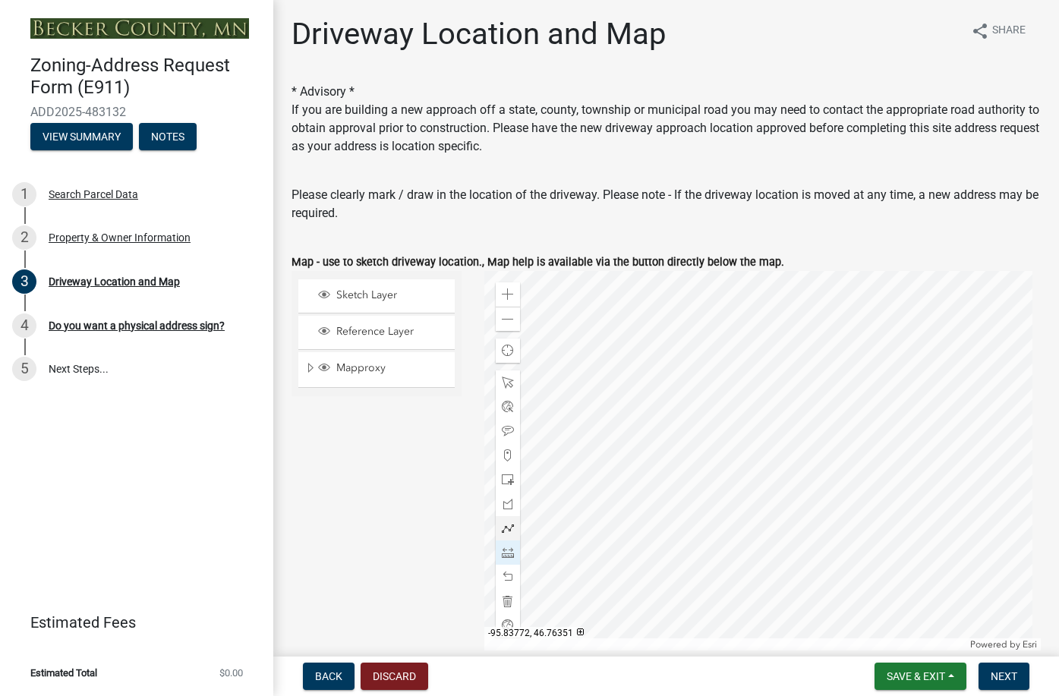
click at [813, 404] on div at bounding box center [762, 461] width 556 height 380
click at [814, 405] on div at bounding box center [762, 461] width 556 height 380
click at [815, 407] on div at bounding box center [762, 461] width 556 height 380
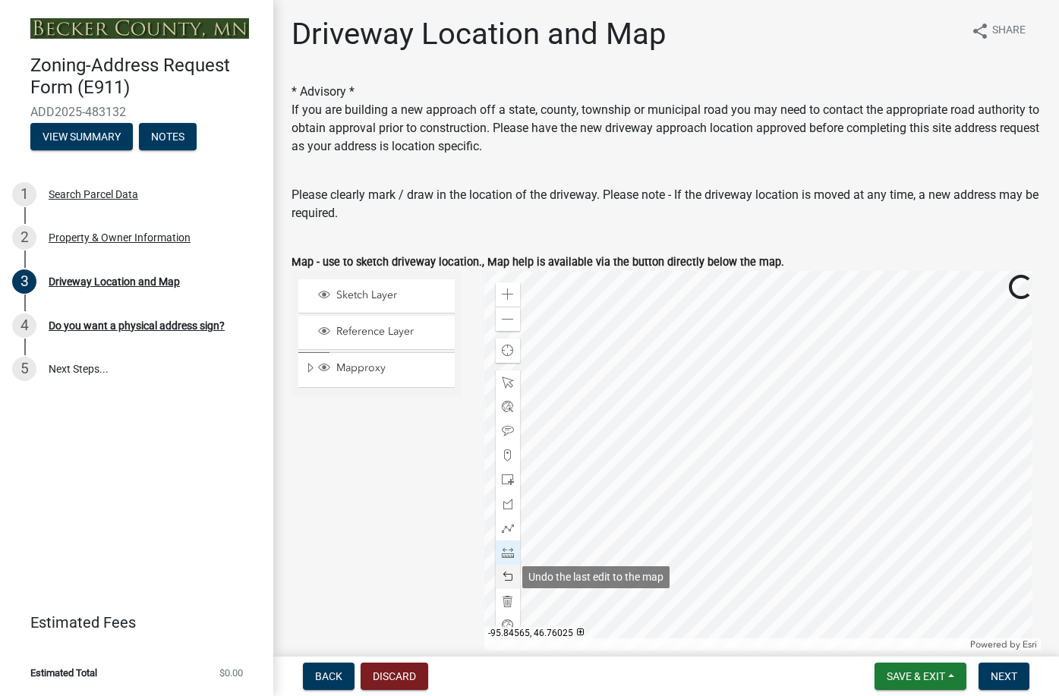
click at [507, 575] on span at bounding box center [508, 577] width 12 height 12
click at [508, 574] on span at bounding box center [508, 577] width 12 height 12
click at [508, 572] on span at bounding box center [508, 577] width 12 height 12
click at [506, 527] on span at bounding box center [508, 528] width 12 height 12
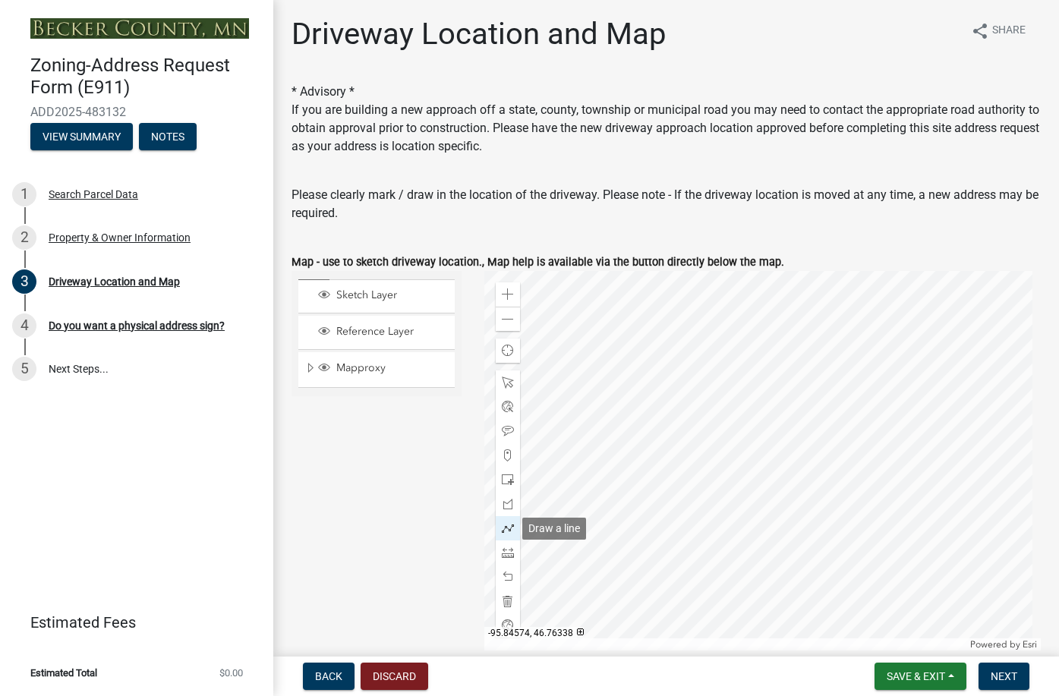
click at [506, 527] on span at bounding box center [508, 528] width 12 height 12
click at [807, 413] on div at bounding box center [762, 461] width 556 height 380
click at [752, 414] on div at bounding box center [762, 461] width 556 height 380
click at [752, 415] on div at bounding box center [762, 461] width 556 height 380
click at [506, 575] on span at bounding box center [508, 577] width 12 height 12
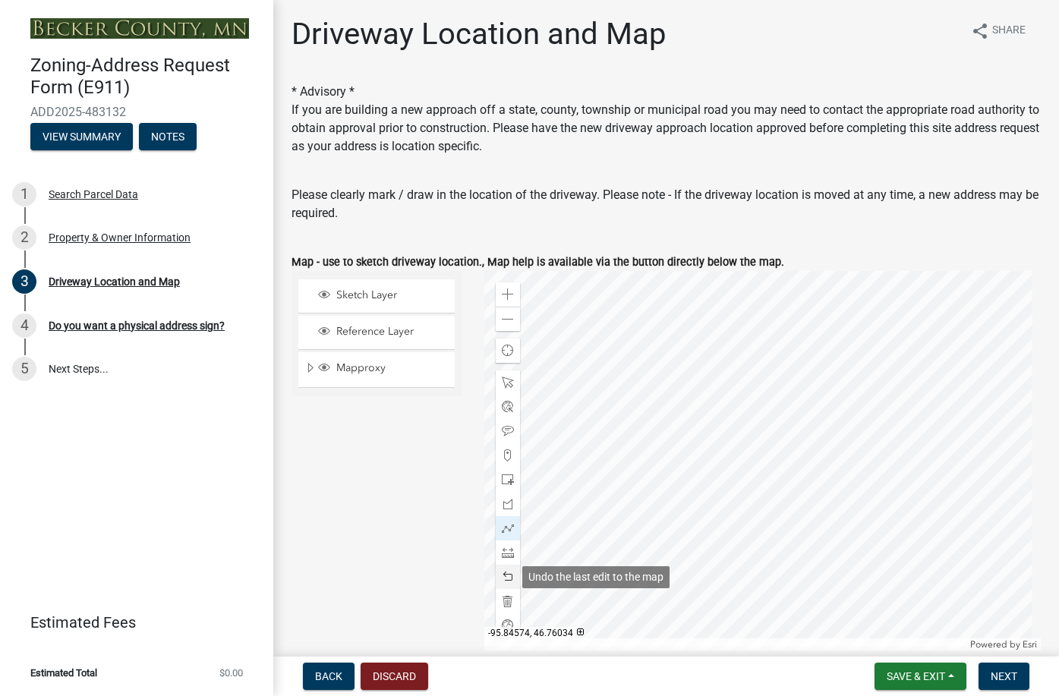
click at [505, 578] on span at bounding box center [508, 577] width 12 height 12
click at [752, 415] on div at bounding box center [762, 461] width 556 height 380
click at [753, 415] on div at bounding box center [762, 461] width 556 height 380
click at [753, 414] on div at bounding box center [762, 461] width 556 height 380
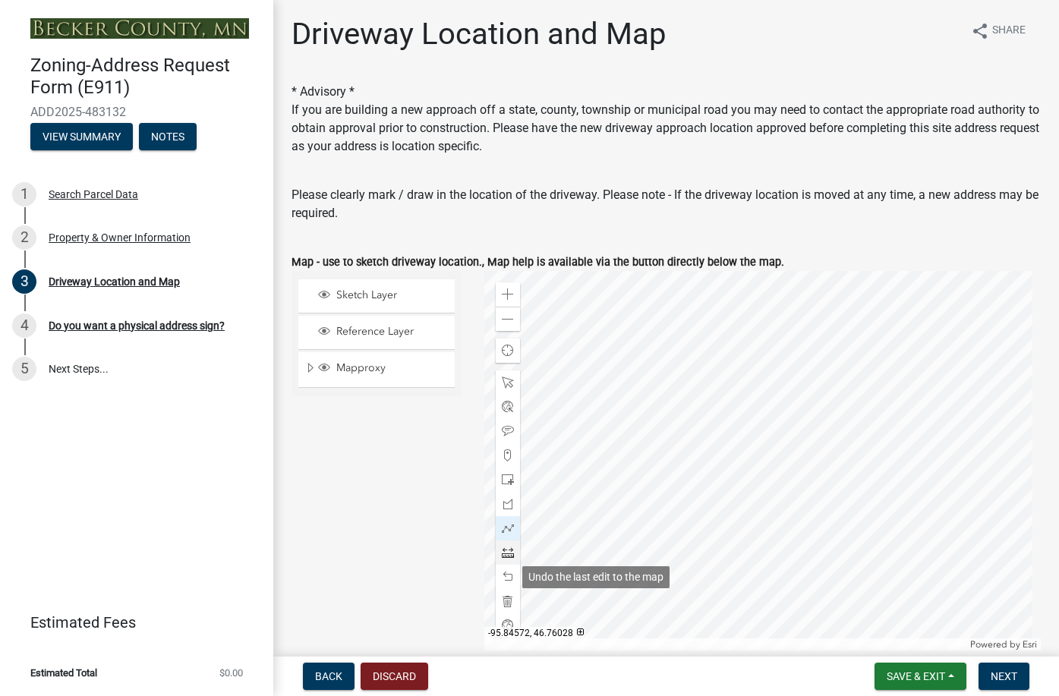
drag, startPoint x: 508, startPoint y: 569, endPoint x: 515, endPoint y: 562, distance: 10.7
click at [510, 569] on div at bounding box center [508, 577] width 24 height 24
click at [1006, 673] on span "Next" at bounding box center [1004, 676] width 27 height 12
click at [1007, 677] on span "Next" at bounding box center [1004, 676] width 27 height 12
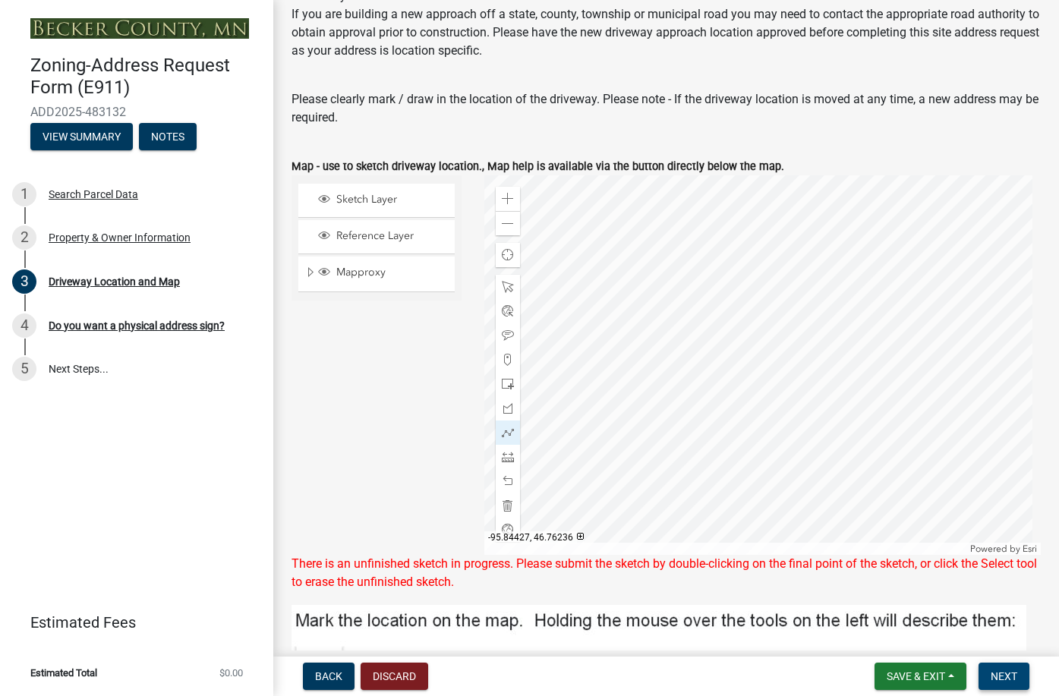
scroll to position [78, 0]
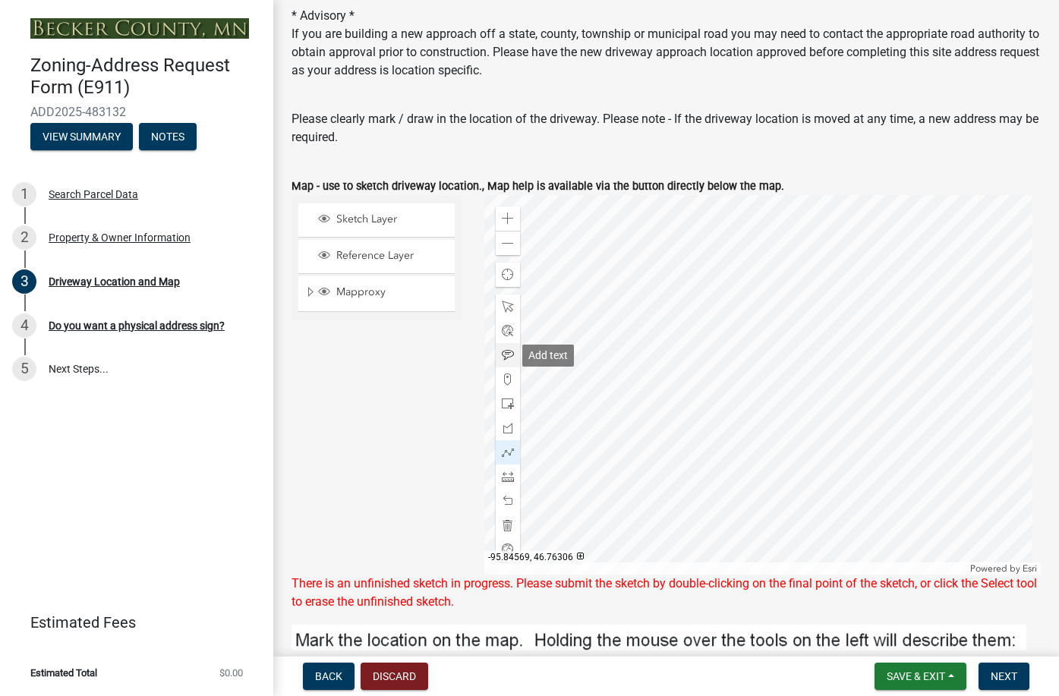
click at [503, 352] on span at bounding box center [508, 355] width 12 height 12
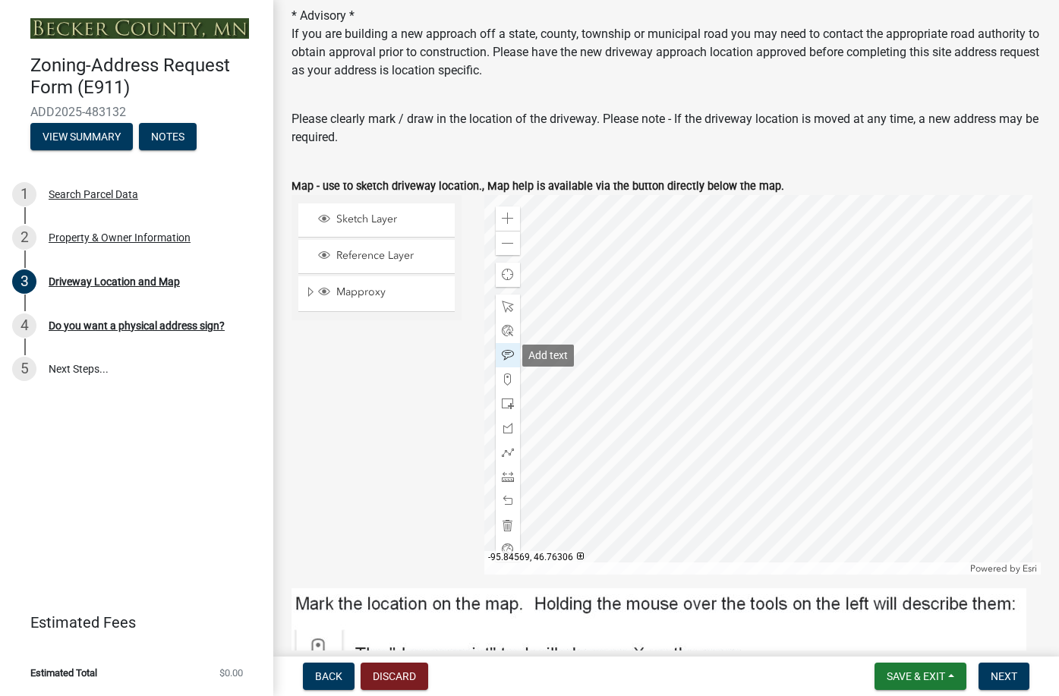
click at [503, 352] on span at bounding box center [508, 355] width 12 height 12
click at [687, 340] on div at bounding box center [762, 385] width 556 height 380
click at [508, 500] on span at bounding box center [508, 501] width 12 height 12
click at [503, 355] on span at bounding box center [508, 355] width 12 height 12
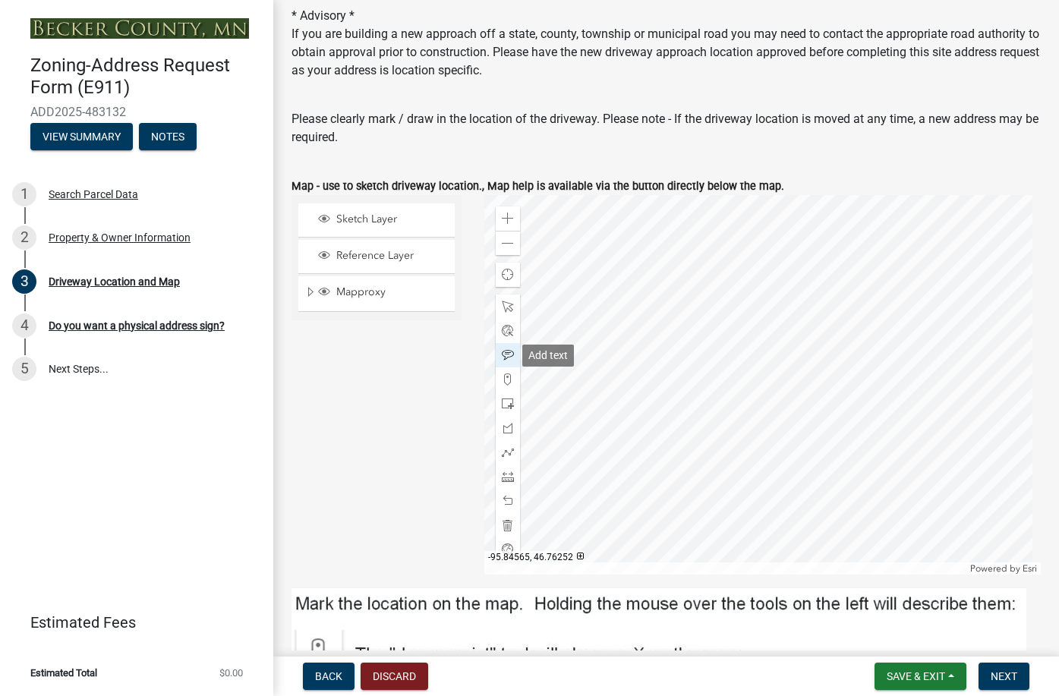
click at [504, 353] on span at bounding box center [508, 355] width 12 height 12
click at [505, 354] on span at bounding box center [508, 355] width 12 height 12
click at [742, 331] on div at bounding box center [762, 385] width 556 height 380
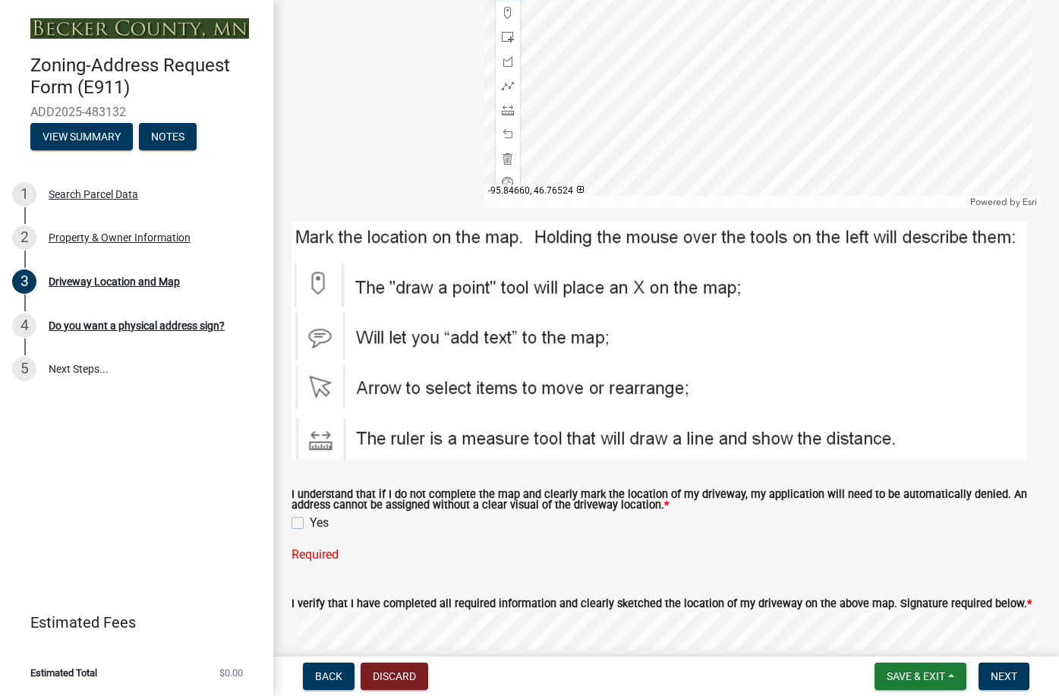
scroll to position [458, 0]
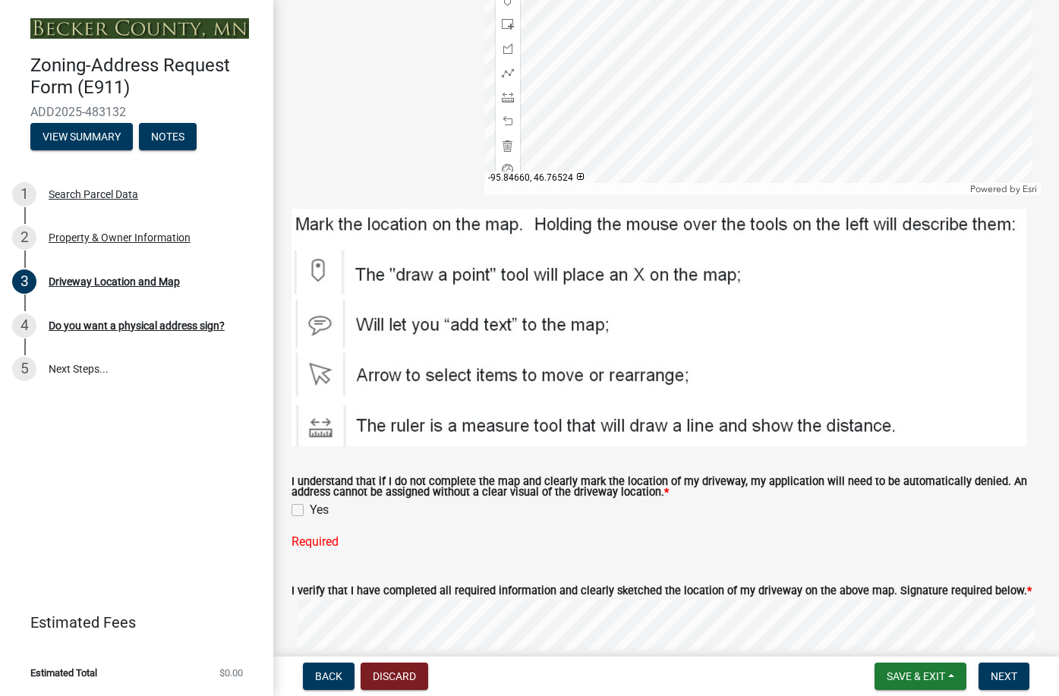
click at [310, 509] on label "Yes" at bounding box center [319, 510] width 19 height 18
click at [310, 509] on input "Yes" at bounding box center [315, 506] width 10 height 10
checkbox input "true"
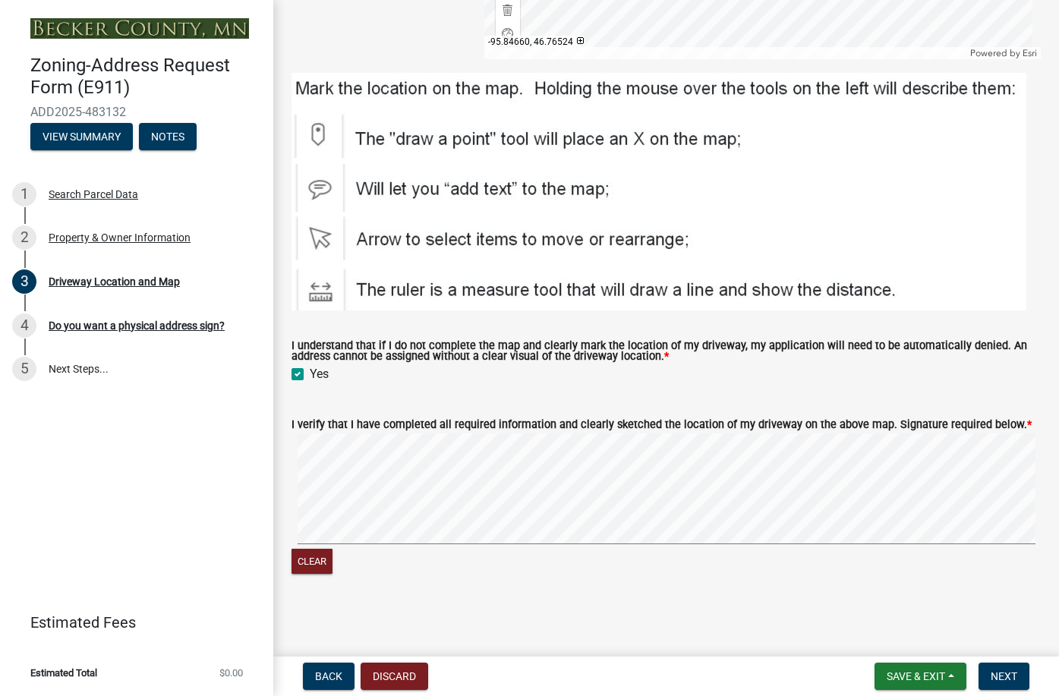
scroll to position [594, 0]
click at [344, 551] on div "Clear" at bounding box center [666, 506] width 749 height 144
click at [1007, 675] on span "Next" at bounding box center [1004, 676] width 27 height 12
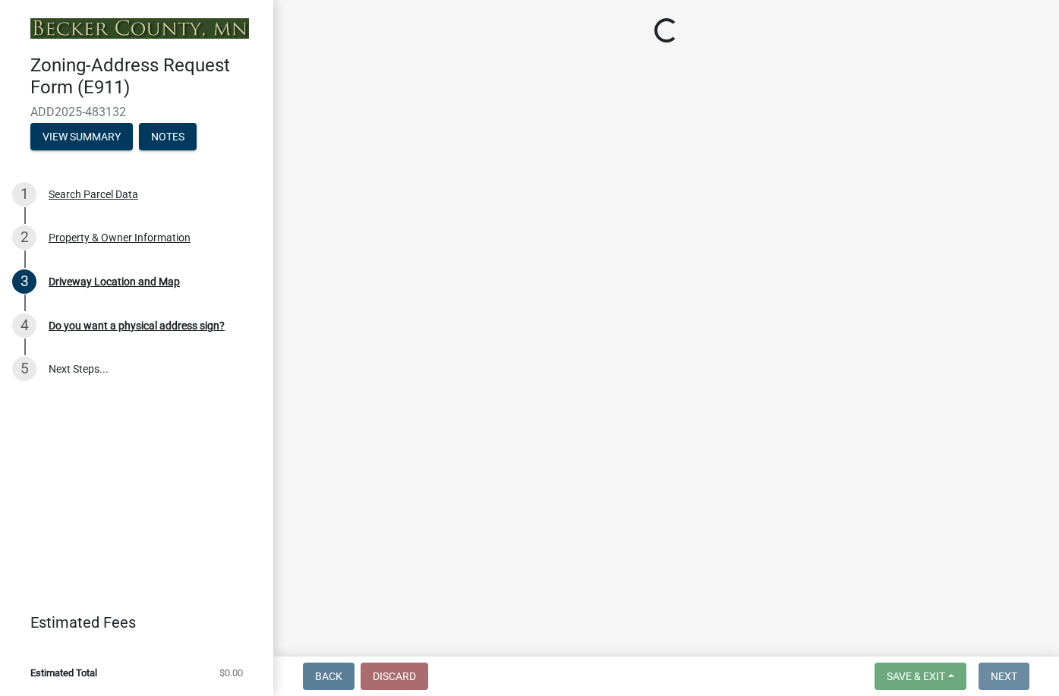
scroll to position [0, 0]
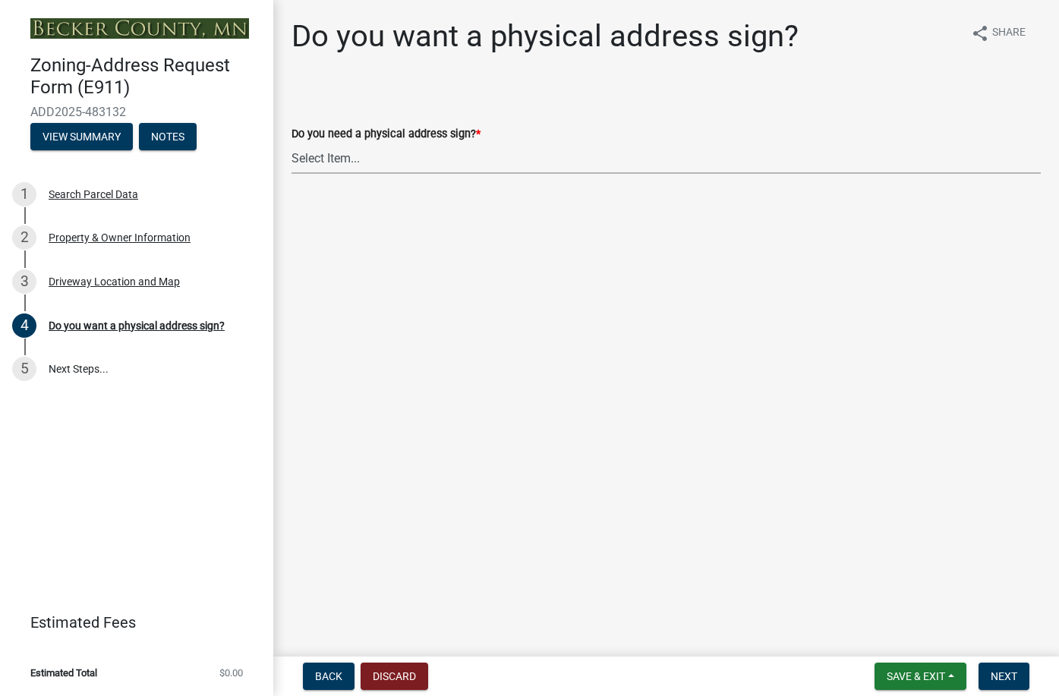
click at [342, 156] on select "Select Item... No sign needed. Please just email me my new address. Yes, I need…" at bounding box center [666, 158] width 749 height 31
click at [292, 143] on select "Select Item... No sign needed. Please just email me my new address. Yes, I need…" at bounding box center [666, 158] width 749 height 31
select select "e0d83106-b8a0-4213-8b37-9ca0094bb326"
click at [1004, 674] on span "Next" at bounding box center [1004, 676] width 27 height 12
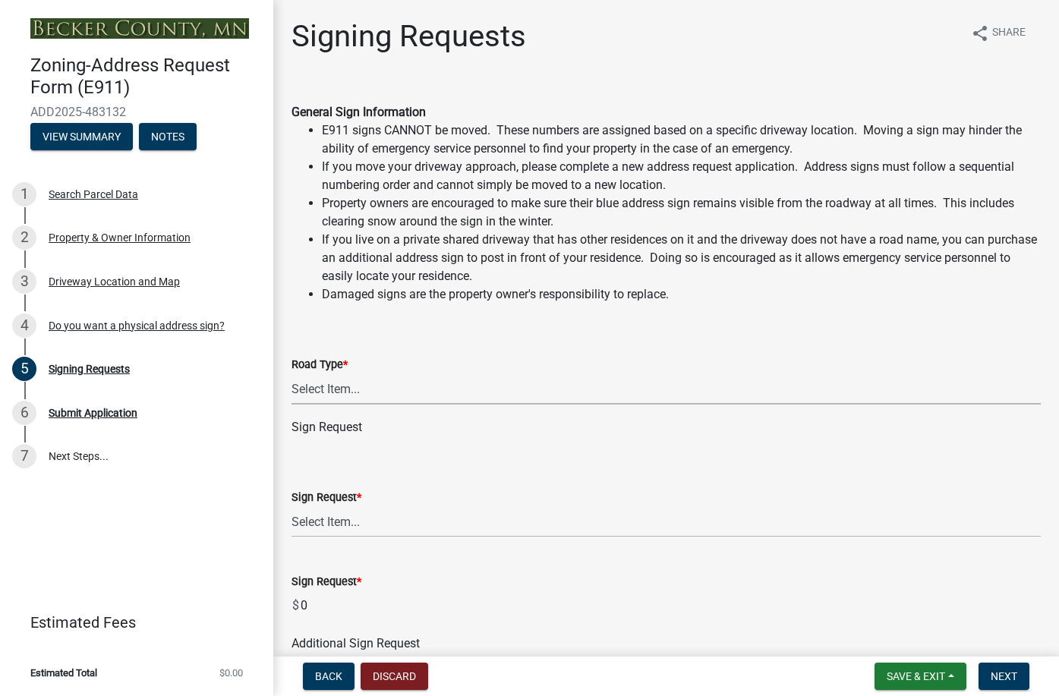
click at [336, 393] on select "Select Item... Private Easement Public / Township County State 4 Lane Highway" at bounding box center [666, 389] width 749 height 31
click at [292, 374] on select "Select Item... Private Easement Public / Township County State 4 Lane Highway" at bounding box center [666, 389] width 749 height 31
select select "59ebb622-b26c-47b0-ac7c-13ae008290a6"
click at [342, 523] on select "Select Item... $12 - I only need a post (no sign or installation). $25 - I only…" at bounding box center [666, 521] width 749 height 31
click at [292, 506] on select "Select Item... $12 - I only need a post (no sign or installation). $25 - I only…" at bounding box center [666, 521] width 749 height 31
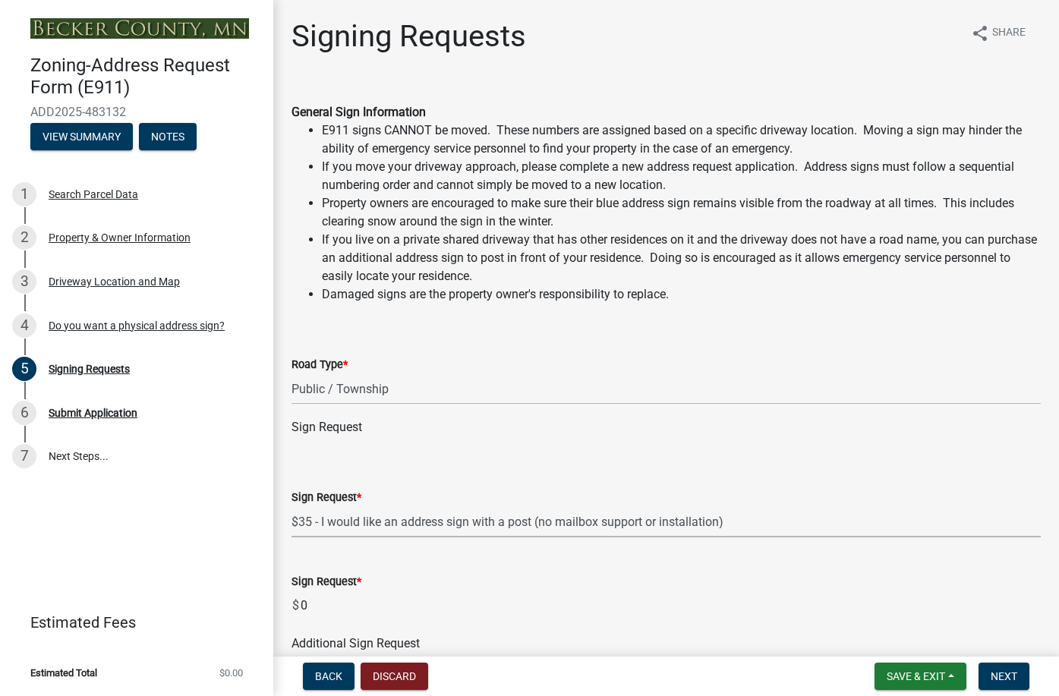
select select "9be1d10c-73ea-4d51-99c5-7418e6c4c8e0"
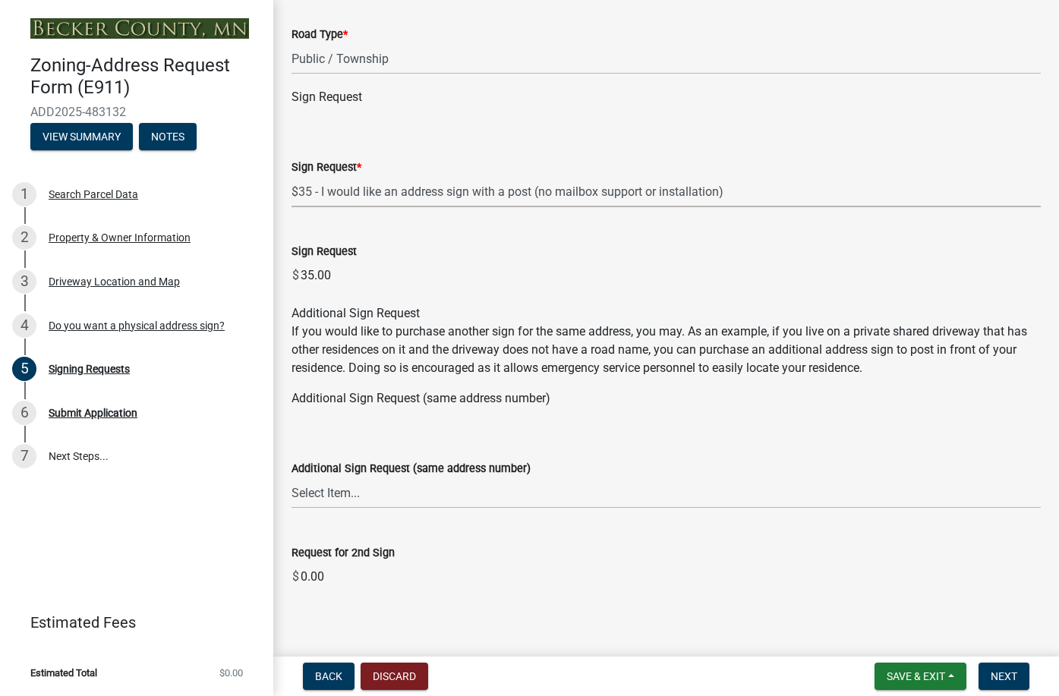
scroll to position [345, 0]
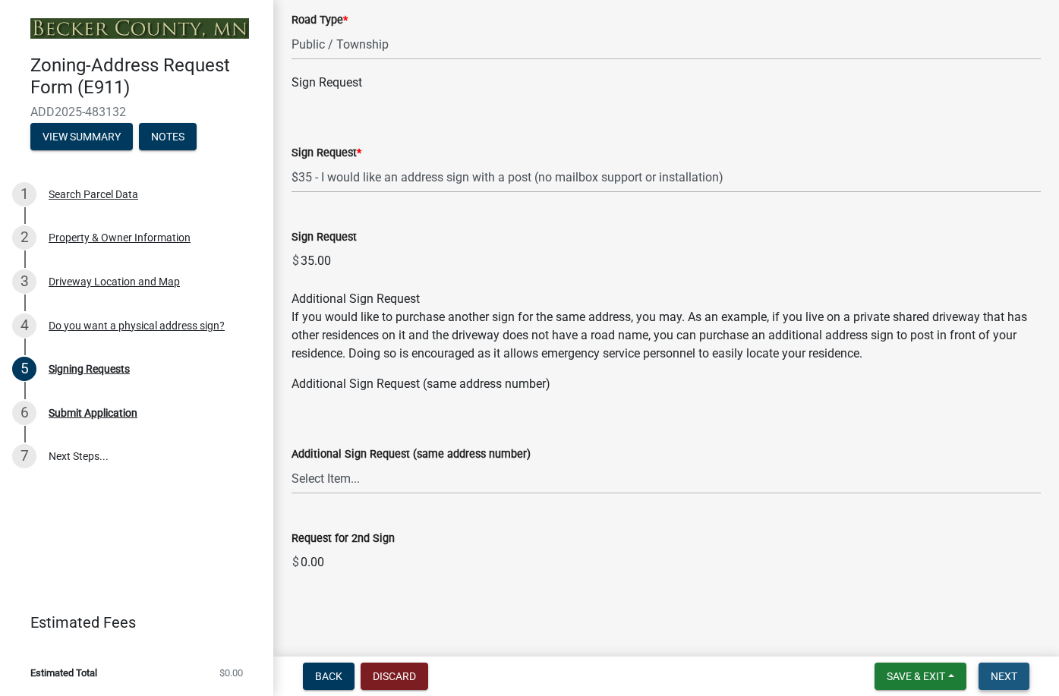
click at [1010, 675] on span "Next" at bounding box center [1004, 676] width 27 height 12
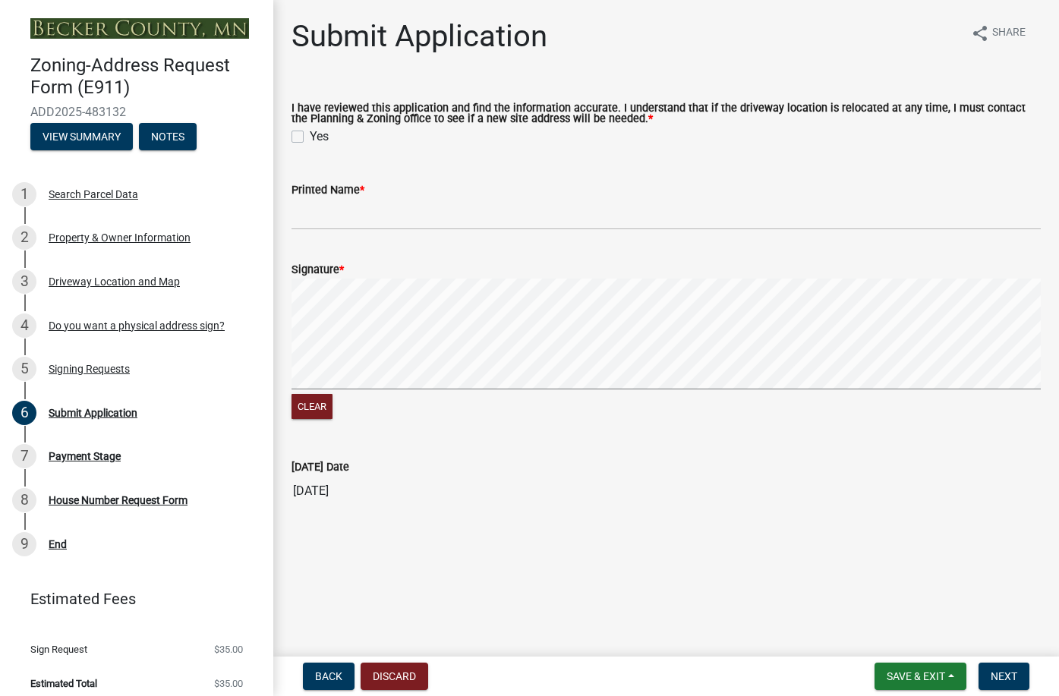
click at [310, 134] on label "Yes" at bounding box center [319, 137] width 19 height 18
click at [310, 134] on input "Yes" at bounding box center [315, 133] width 10 height 10
checkbox input "true"
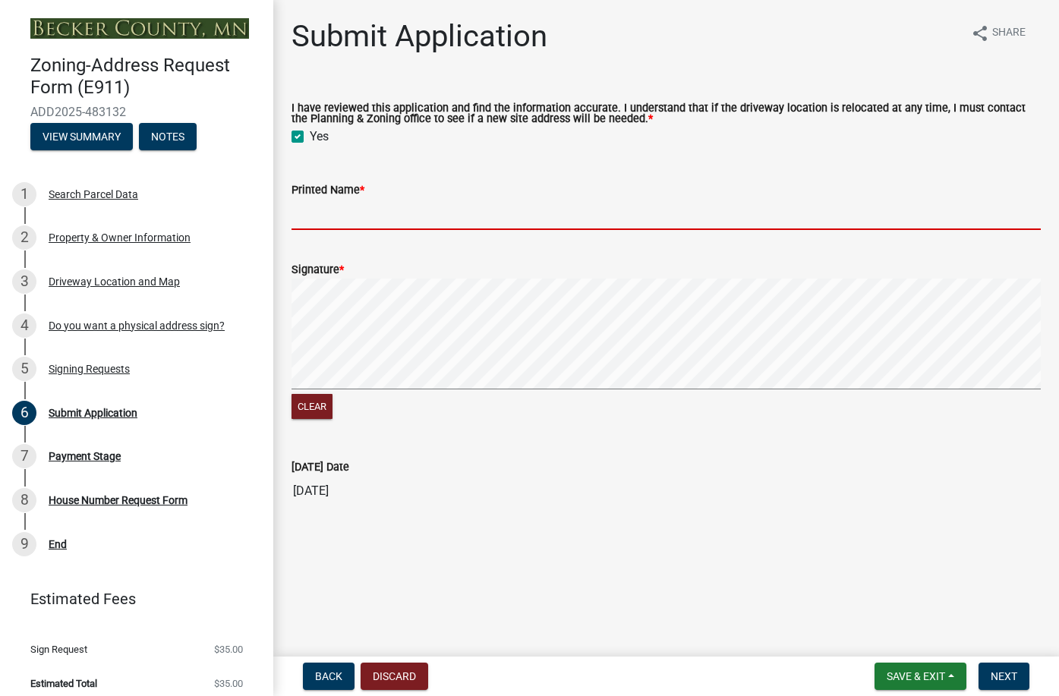
click at [345, 206] on input "Printed Name *" at bounding box center [666, 214] width 749 height 31
type input "[PERSON_NAME]"
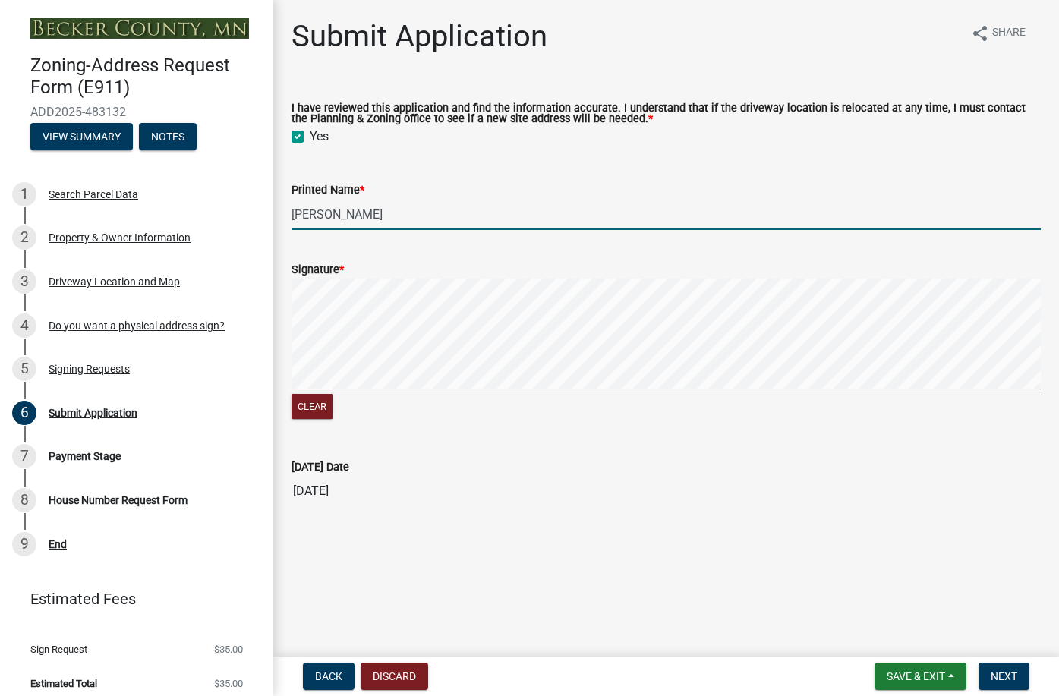
click at [446, 407] on div "Clear" at bounding box center [666, 351] width 749 height 144
click at [1010, 676] on span "Next" at bounding box center [1004, 676] width 27 height 12
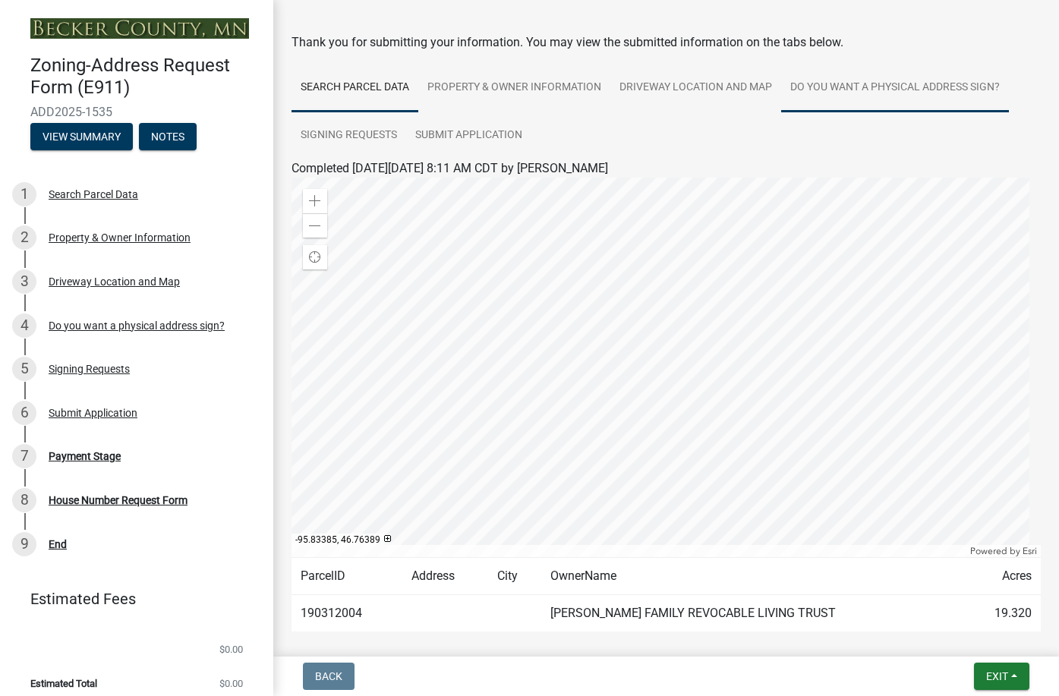
scroll to position [122, 0]
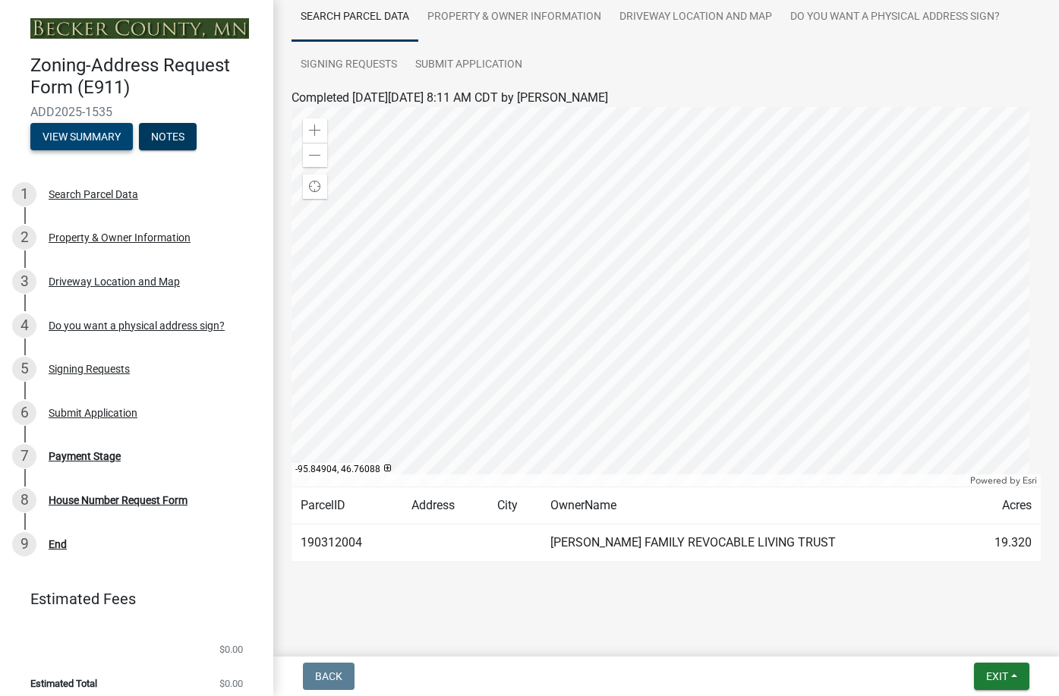
click at [115, 133] on button "View Summary" at bounding box center [81, 136] width 102 height 27
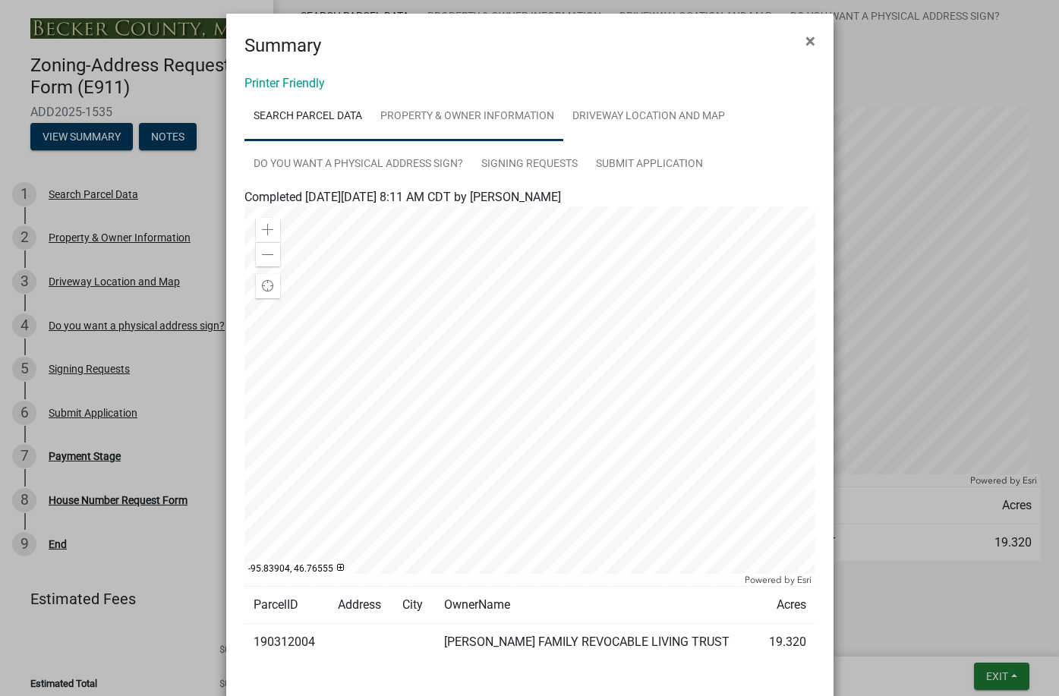
scroll to position [0, 0]
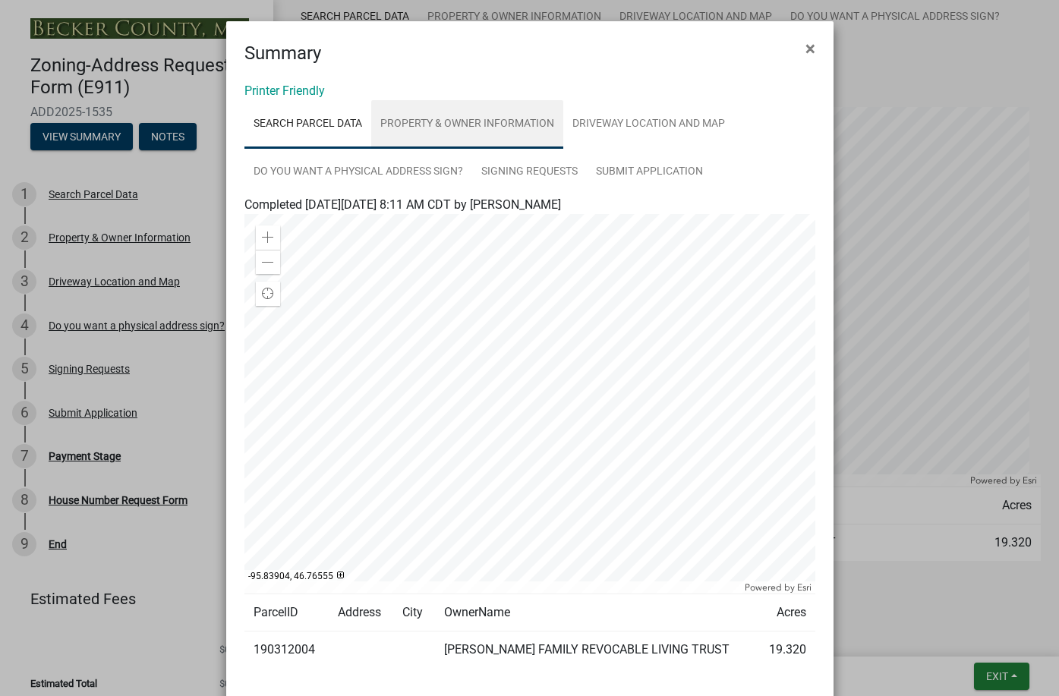
click at [501, 121] on link "Property & Owner Information" at bounding box center [467, 124] width 192 height 49
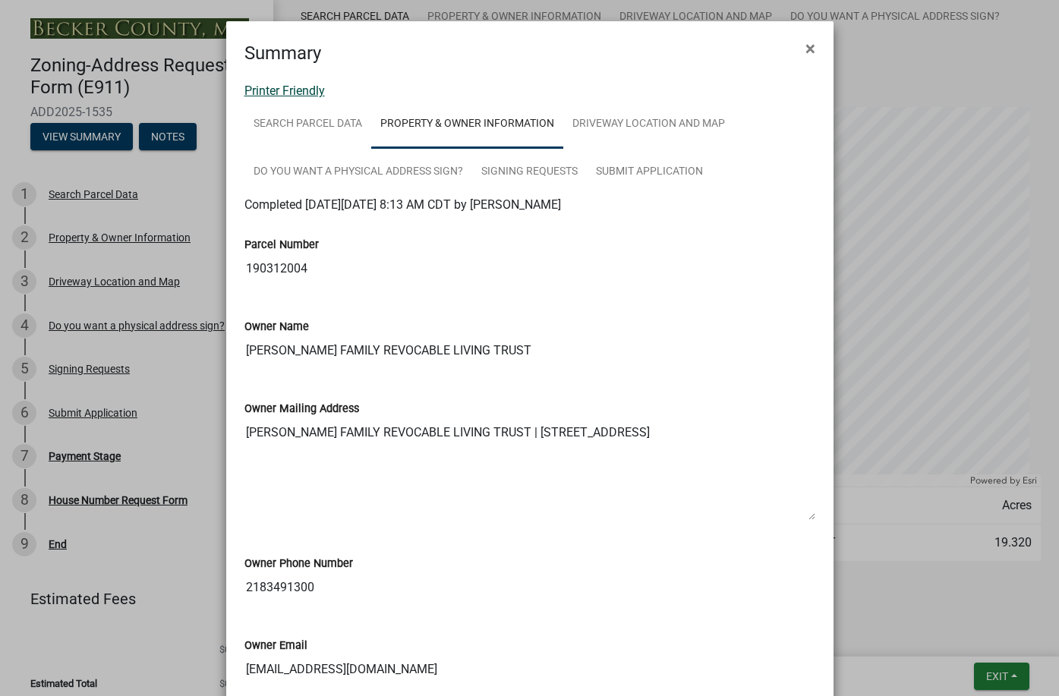
click at [296, 88] on link "Printer Friendly" at bounding box center [284, 91] width 80 height 14
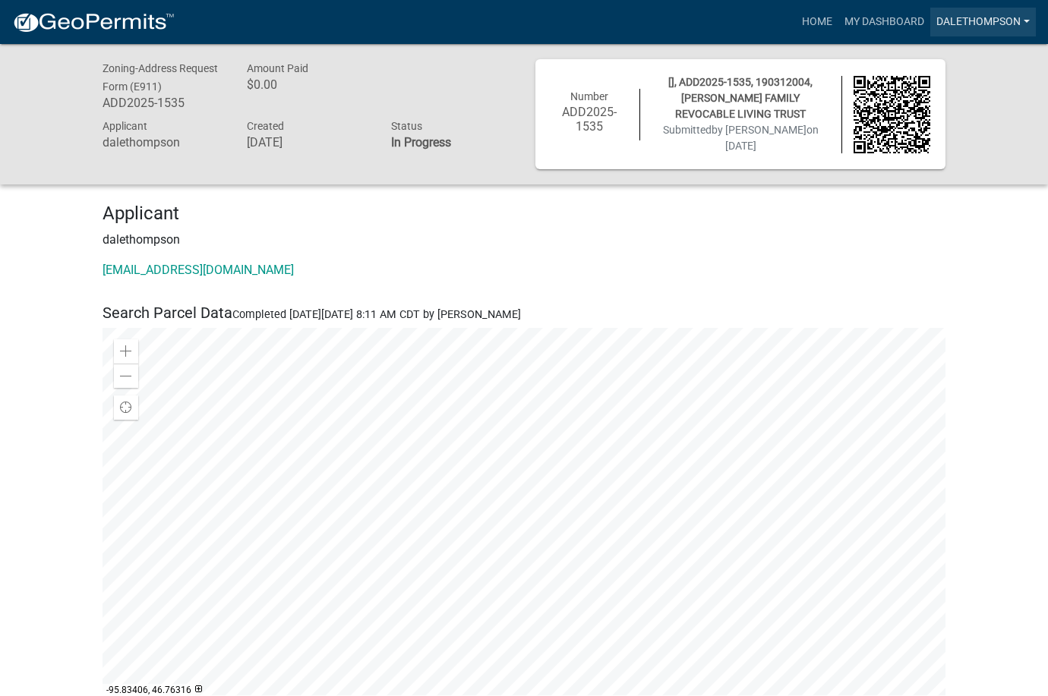
click at [1024, 19] on link "dalethompson" at bounding box center [983, 22] width 106 height 29
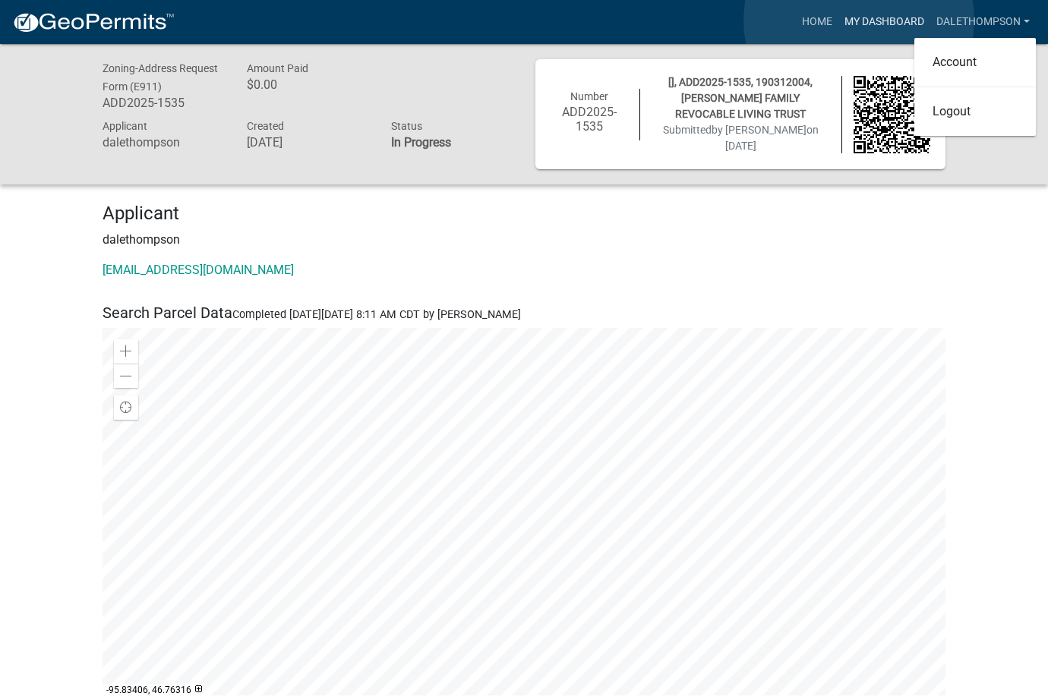
click at [859, 20] on link "My Dashboard" at bounding box center [884, 22] width 92 height 29
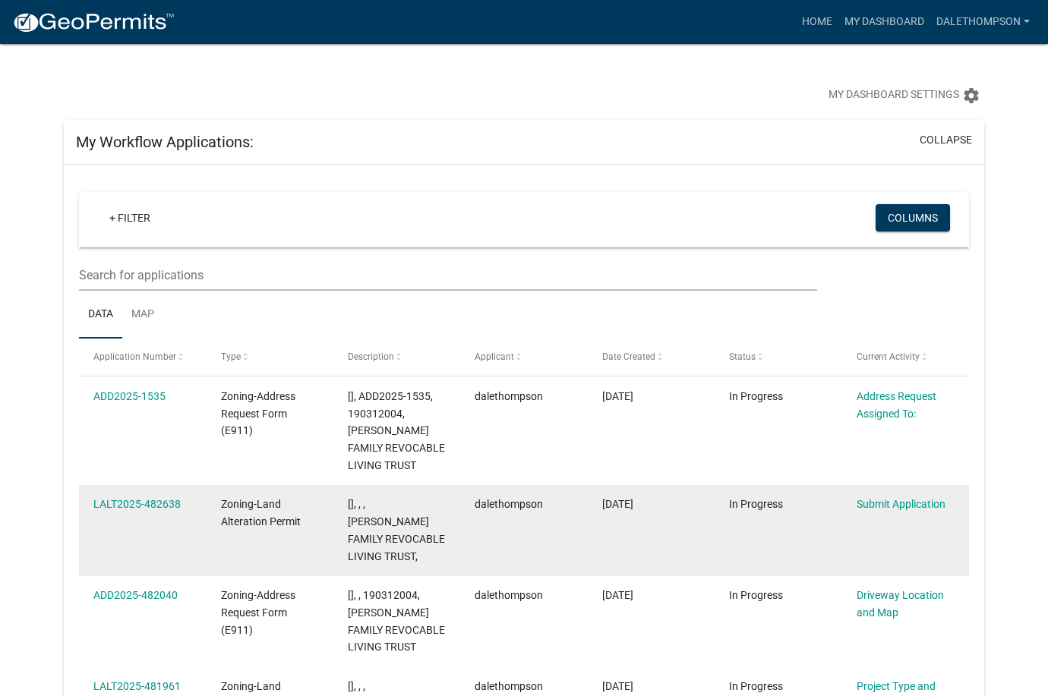
click at [263, 512] on div "Zoning-Land Alteration Permit" at bounding box center [270, 513] width 98 height 35
click at [136, 500] on link "LALT2025-482638" at bounding box center [136, 504] width 87 height 12
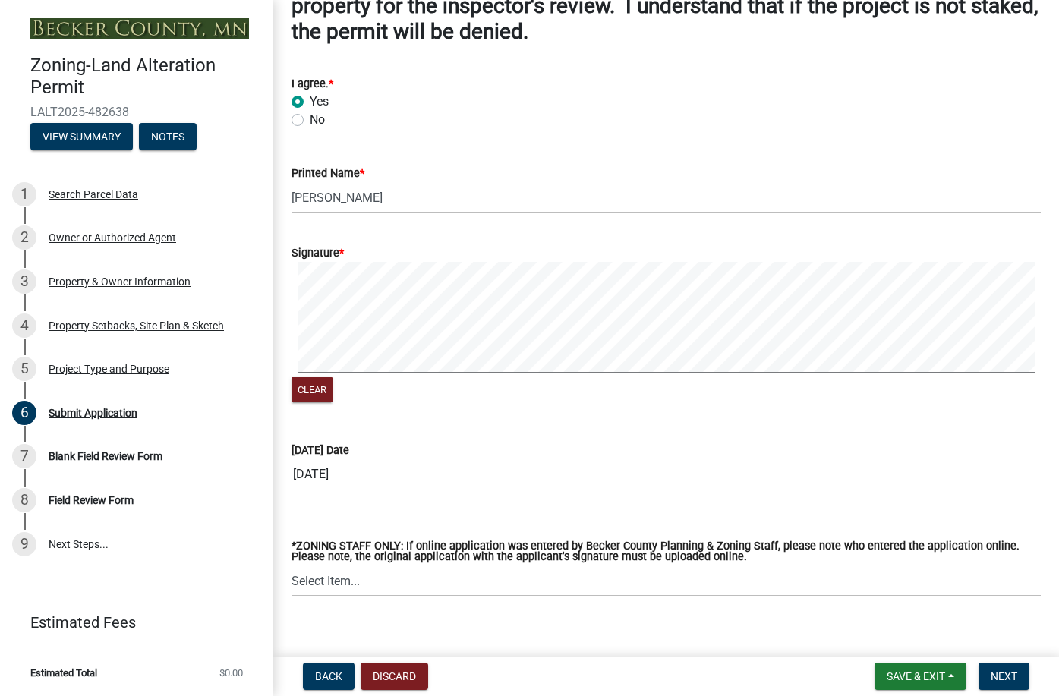
scroll to position [162, 0]
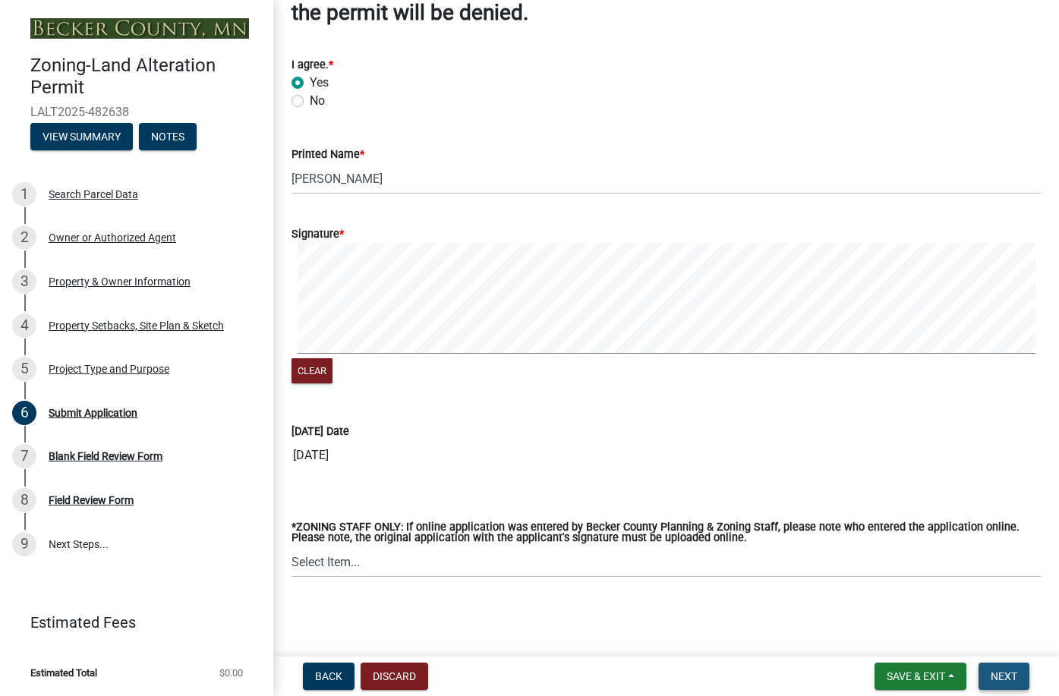
click at [1004, 681] on span "Next" at bounding box center [1004, 676] width 27 height 12
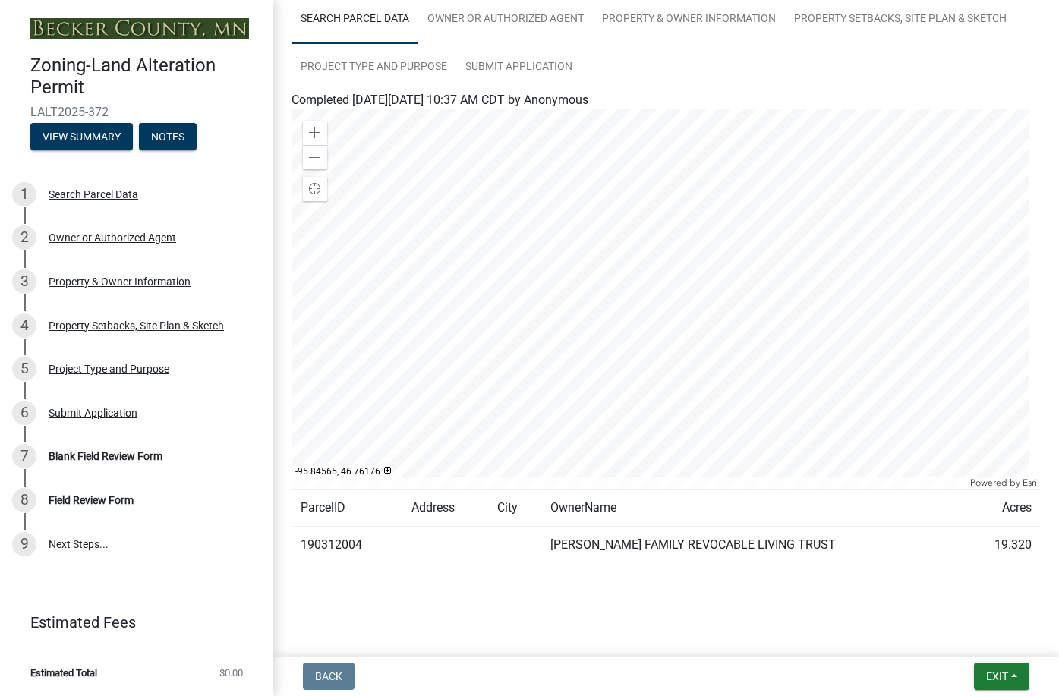
scroll to position [122, 0]
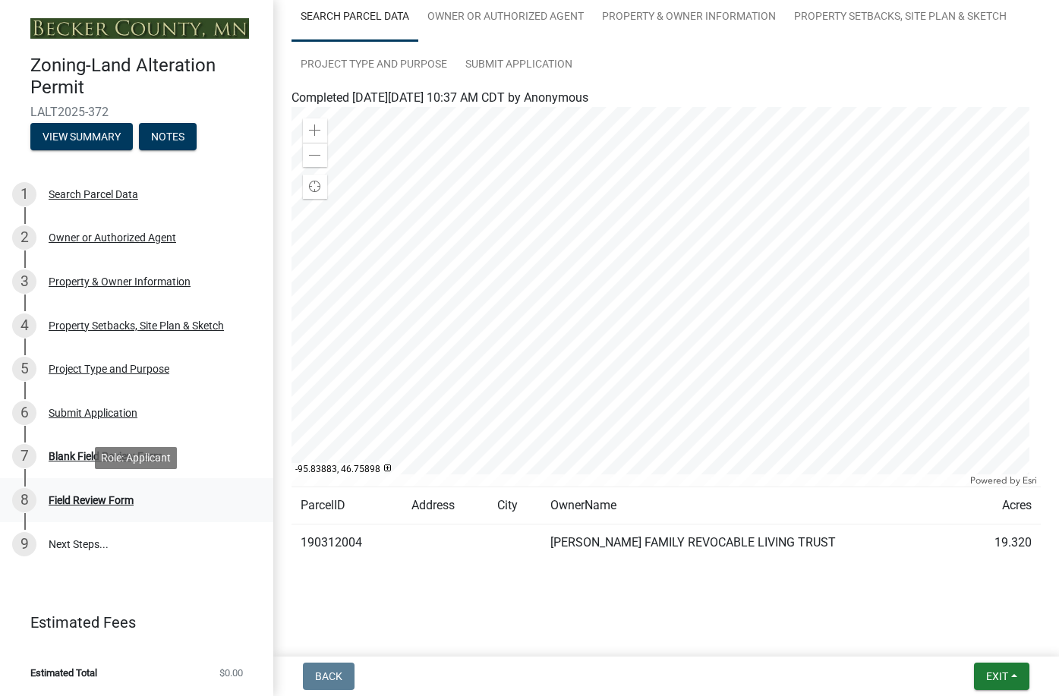
click at [74, 502] on div "Field Review Form" at bounding box center [91, 500] width 85 height 11
click at [65, 544] on link "9 Next Steps..." at bounding box center [136, 544] width 273 height 44
click at [96, 137] on button "View Summary" at bounding box center [81, 136] width 102 height 27
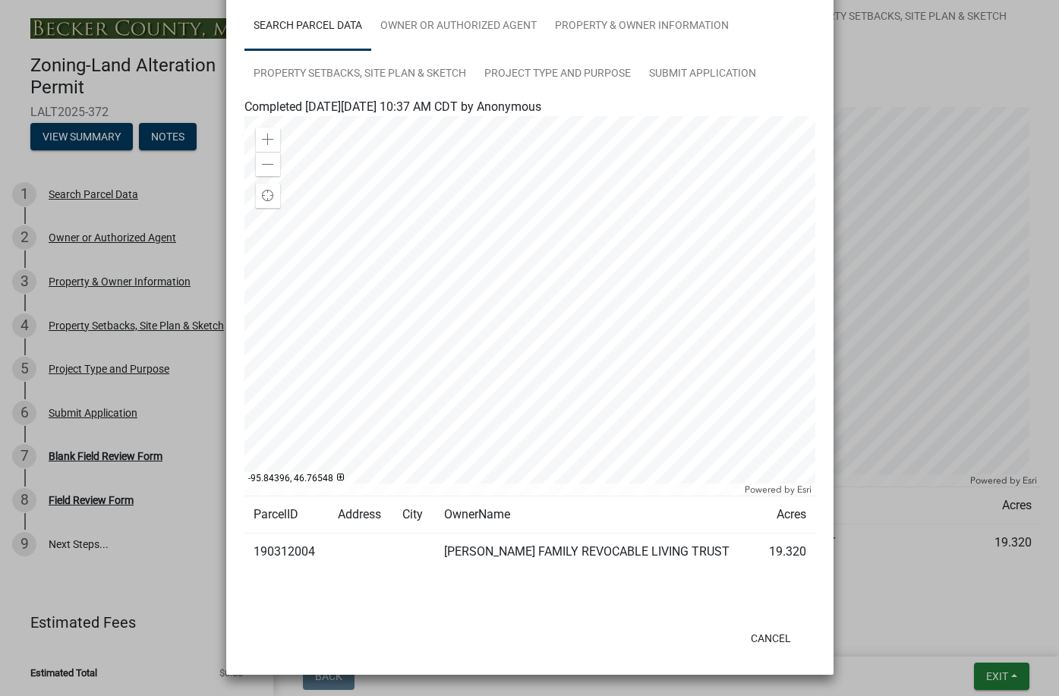
scroll to position [0, 0]
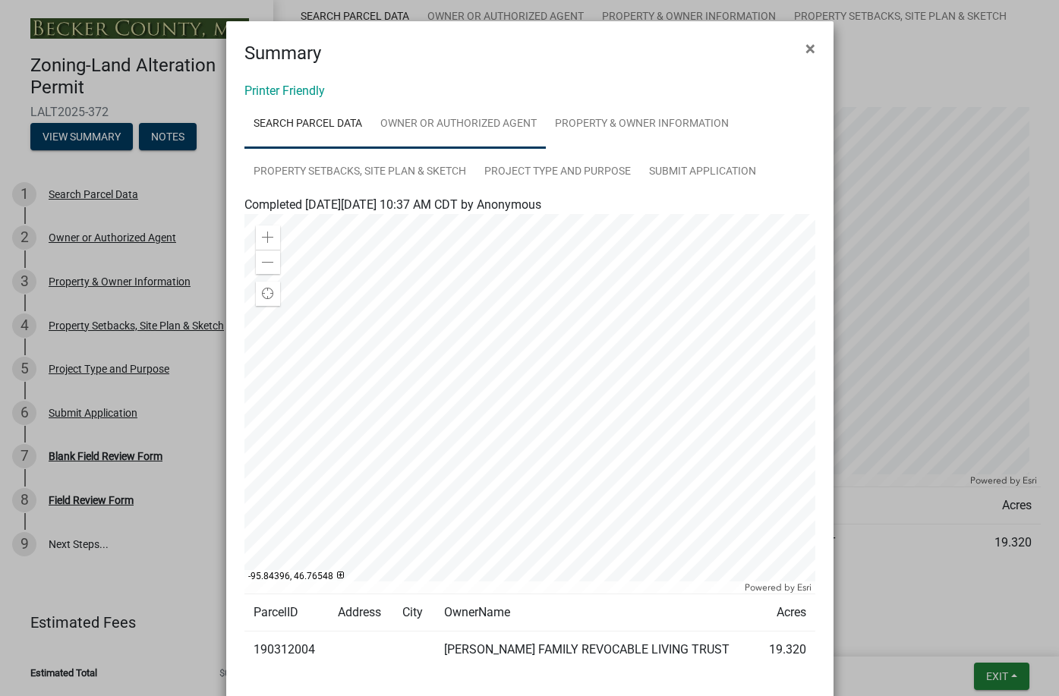
click at [424, 121] on link "Owner or Authorized Agent" at bounding box center [458, 124] width 175 height 49
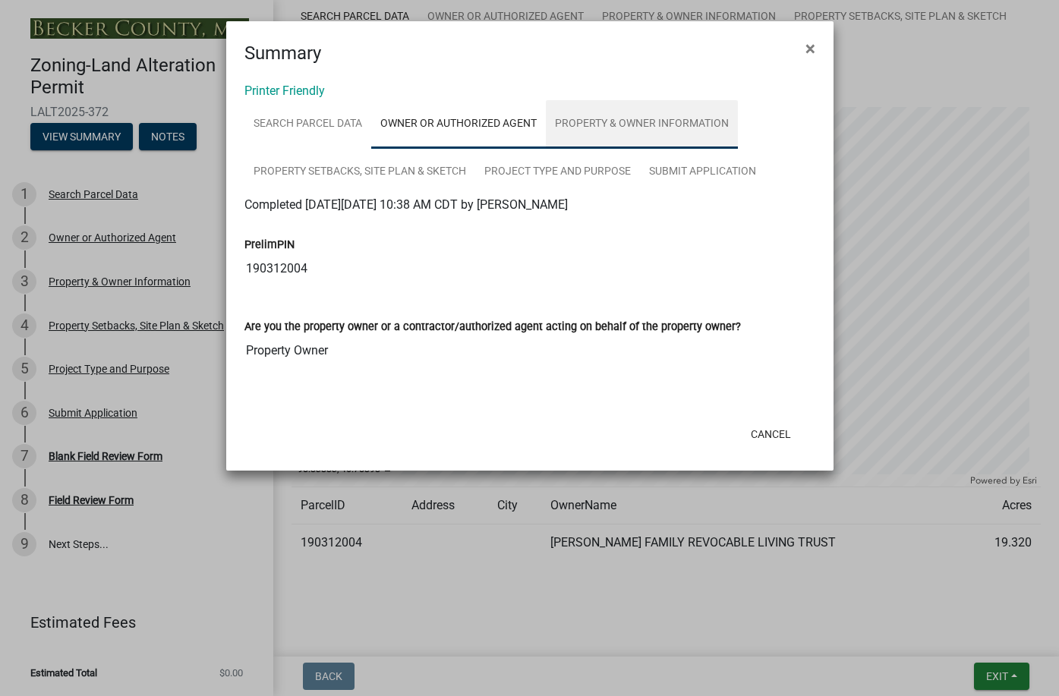
click at [610, 118] on link "Property & Owner Information" at bounding box center [642, 124] width 192 height 49
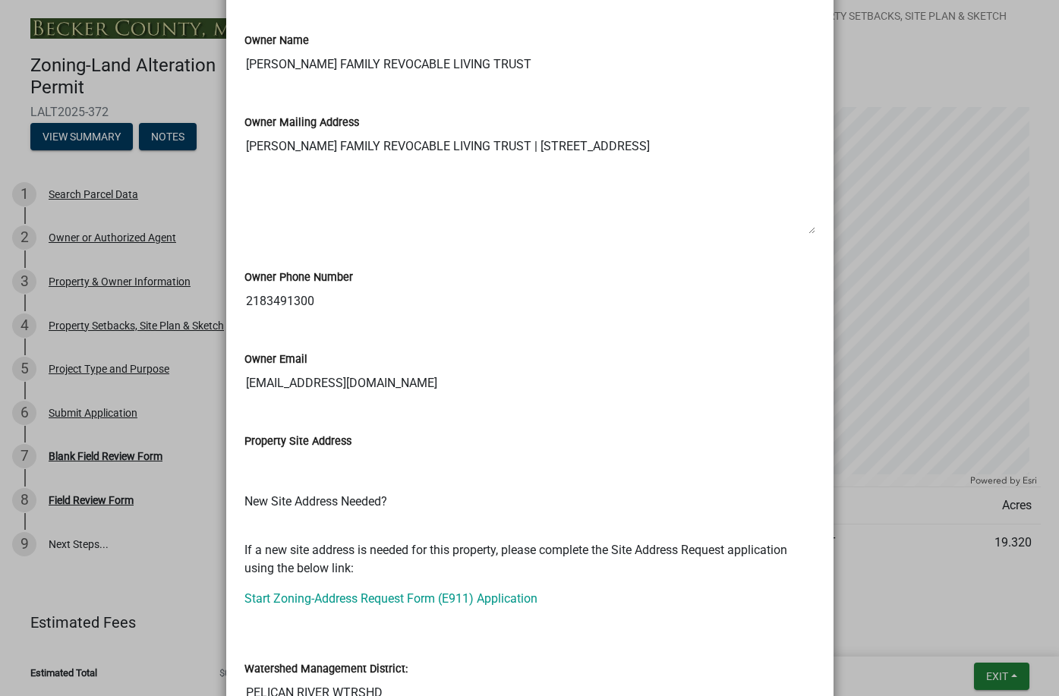
scroll to position [21, 0]
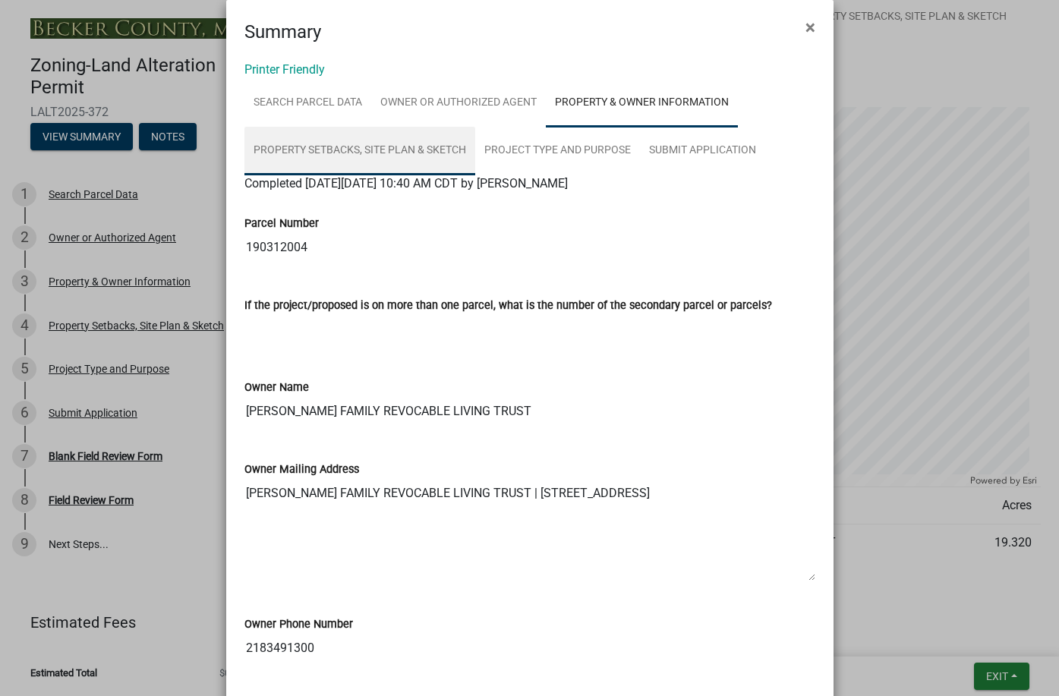
click at [332, 140] on link "Property Setbacks, Site Plan & Sketch" at bounding box center [359, 151] width 231 height 49
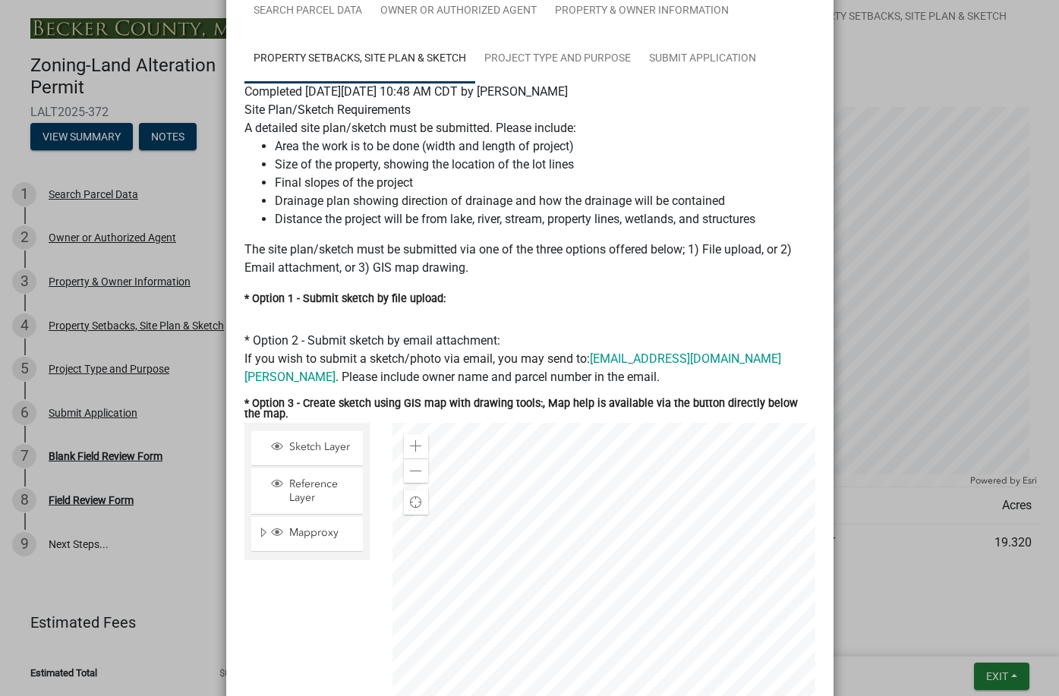
scroll to position [96, 0]
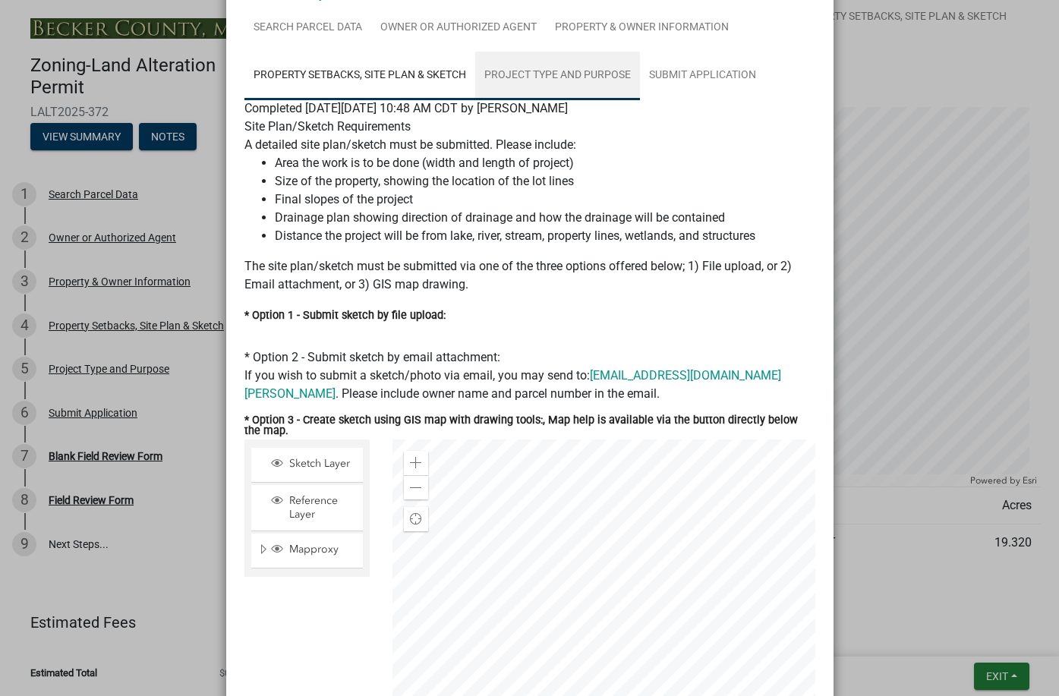
click at [527, 75] on link "Project Type and Purpose" at bounding box center [557, 76] width 165 height 49
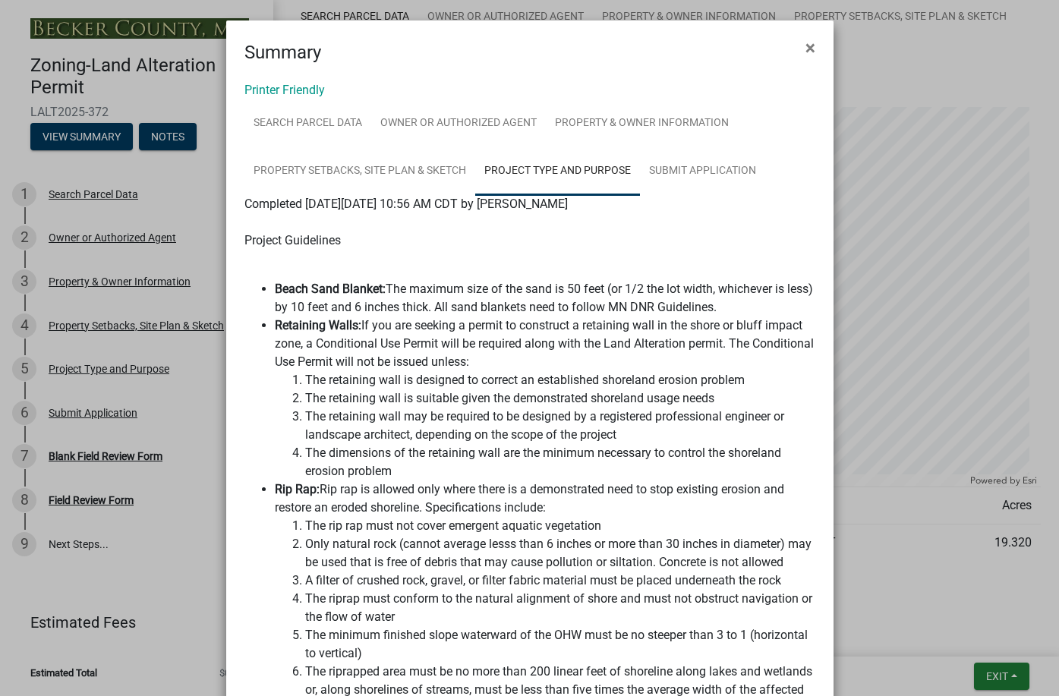
scroll to position [0, 0]
click at [676, 169] on link "Submit Application" at bounding box center [702, 172] width 125 height 49
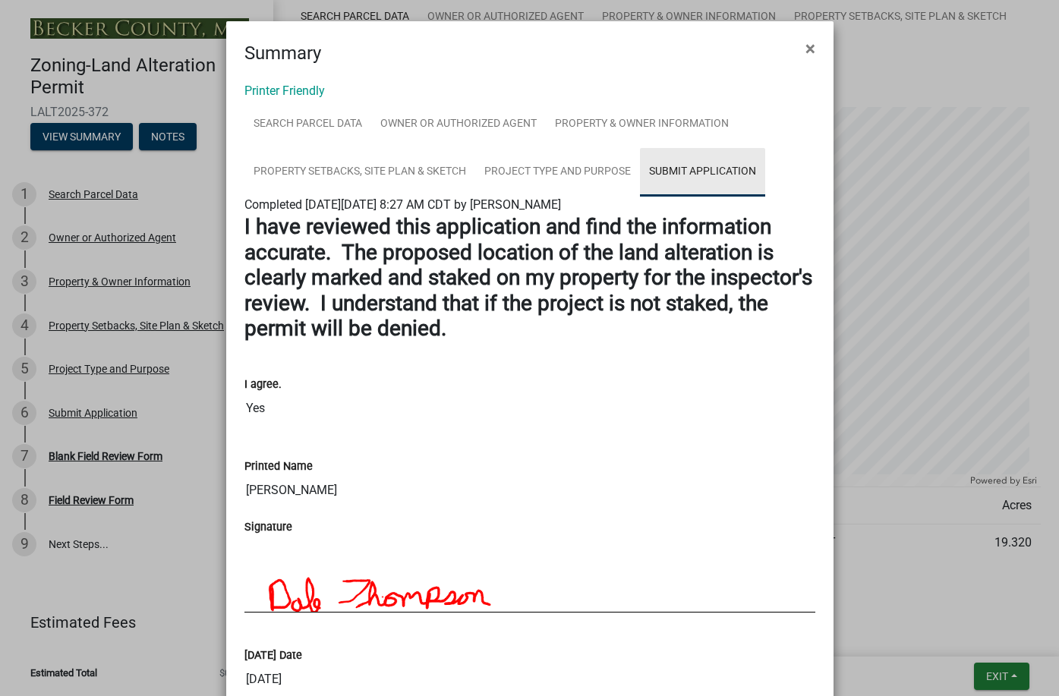
click at [718, 170] on link "Submit Application" at bounding box center [702, 172] width 125 height 49
click at [288, 91] on link "Printer Friendly" at bounding box center [284, 91] width 80 height 14
click at [806, 47] on span "×" at bounding box center [811, 48] width 10 height 21
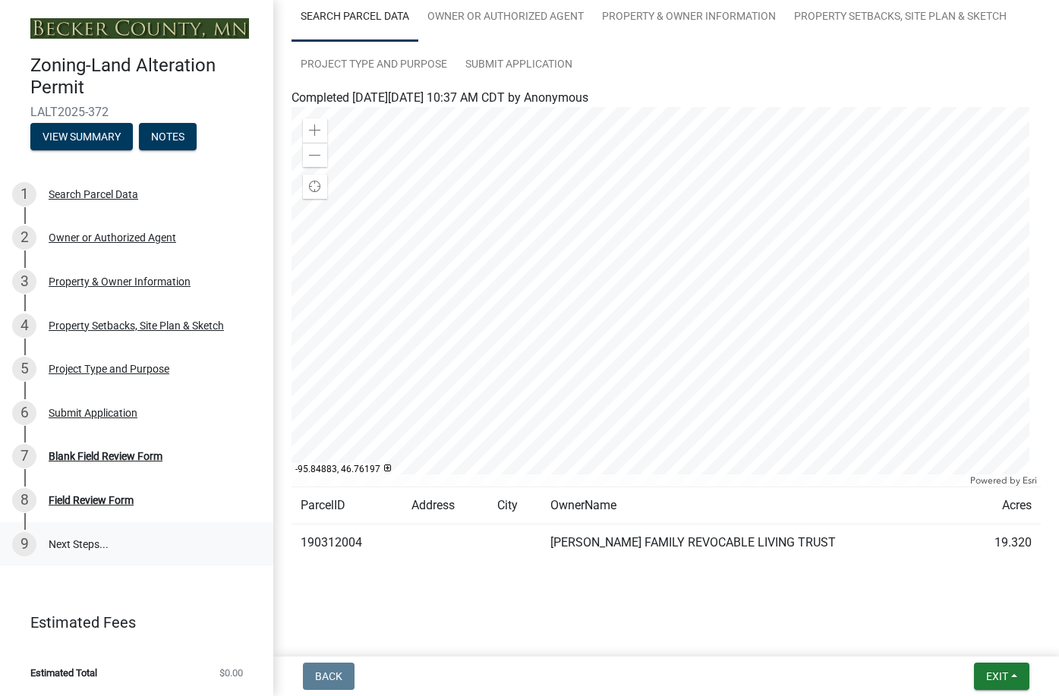
click at [61, 541] on link "9 Next Steps..." at bounding box center [136, 544] width 273 height 44
click at [22, 543] on div "9" at bounding box center [24, 544] width 24 height 24
click at [26, 409] on div "6" at bounding box center [24, 413] width 24 height 24
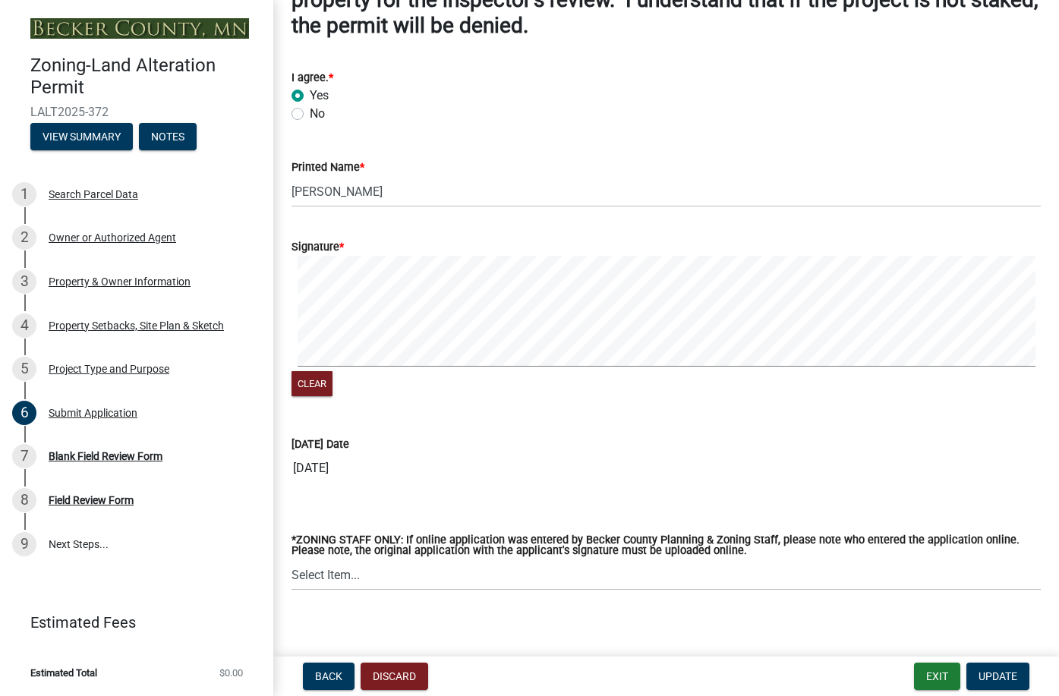
scroll to position [162, 0]
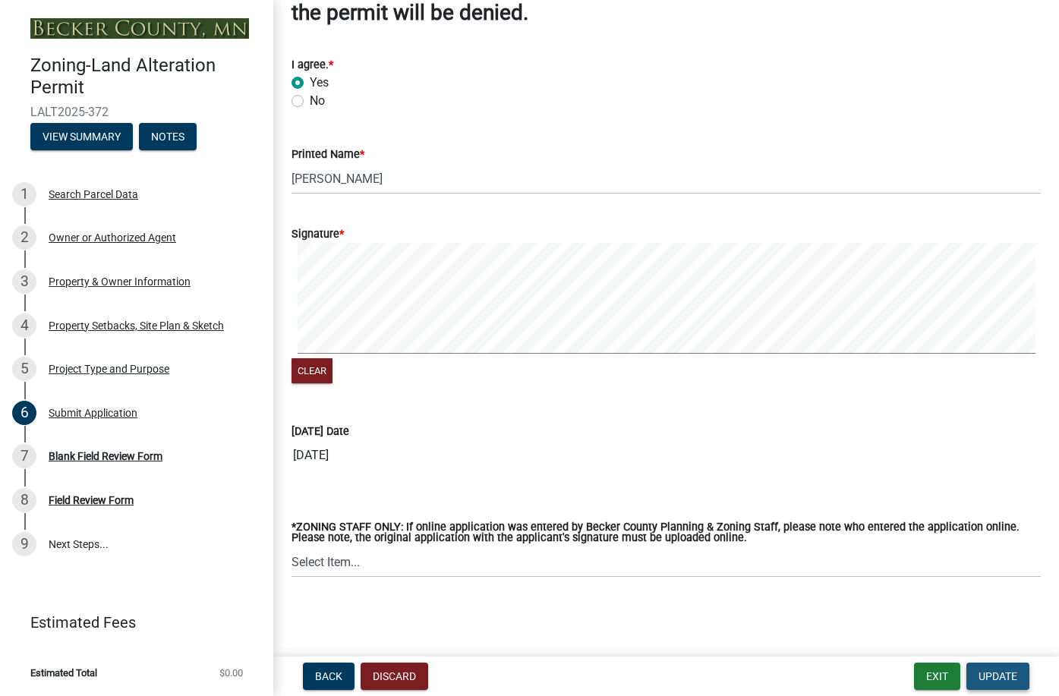
click at [1002, 677] on span "Update" at bounding box center [998, 676] width 39 height 12
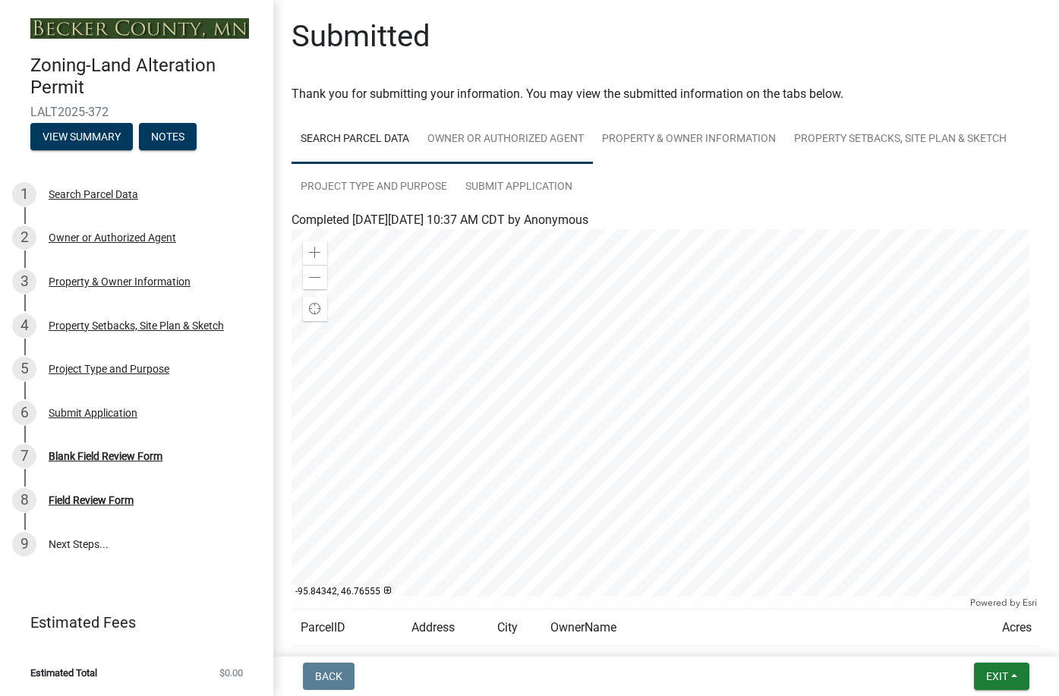
click at [520, 138] on link "Owner or Authorized Agent" at bounding box center [505, 139] width 175 height 49
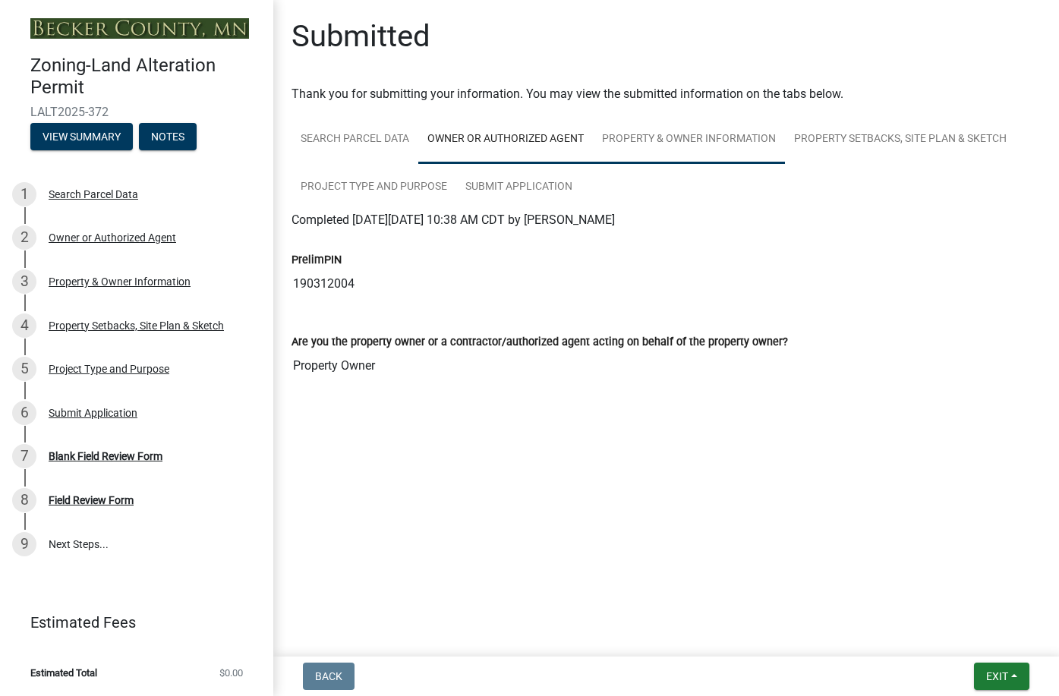
click at [653, 135] on link "Property & Owner Information" at bounding box center [689, 139] width 192 height 49
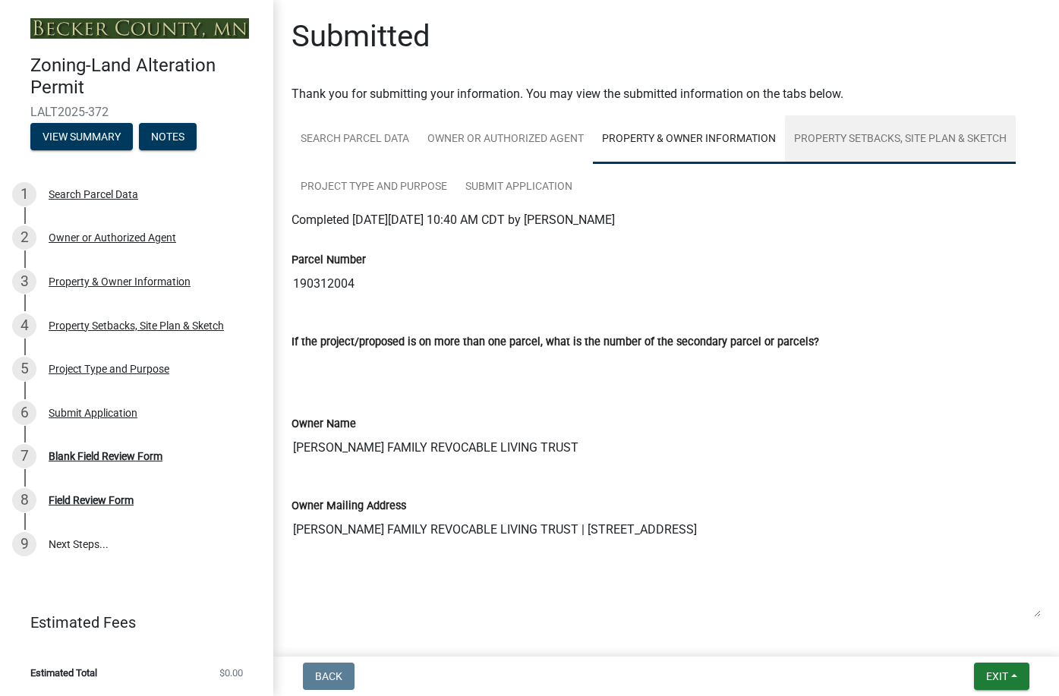
click at [824, 134] on link "Property Setbacks, Site Plan & Sketch" at bounding box center [900, 139] width 231 height 49
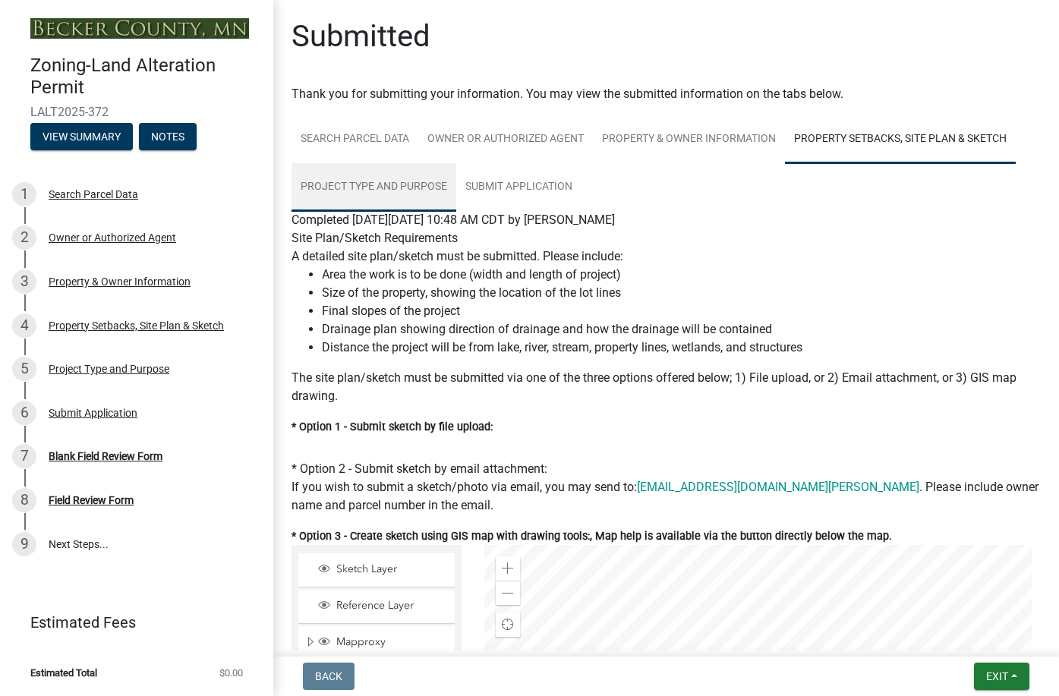
click at [364, 185] on link "Project Type and Purpose" at bounding box center [374, 187] width 165 height 49
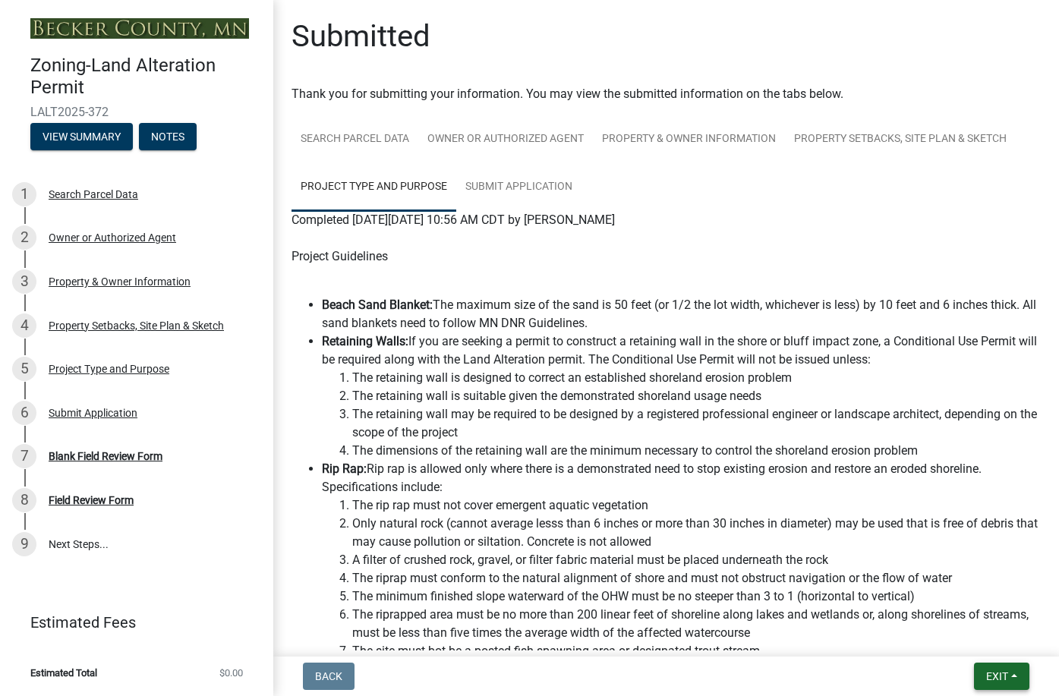
drag, startPoint x: 992, startPoint y: 674, endPoint x: 992, endPoint y: 665, distance: 9.1
click at [992, 672] on span "Exit" at bounding box center [997, 676] width 22 height 12
click at [955, 644] on button "Save & Exit" at bounding box center [968, 637] width 121 height 36
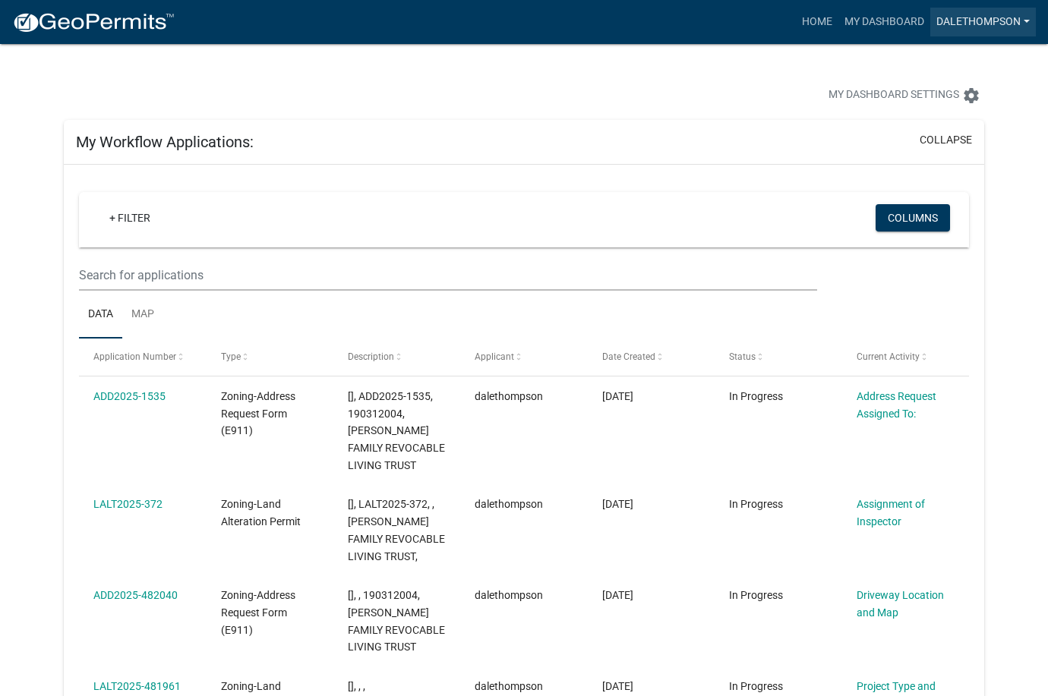
click at [1027, 20] on link "dalethompson" at bounding box center [983, 22] width 106 height 29
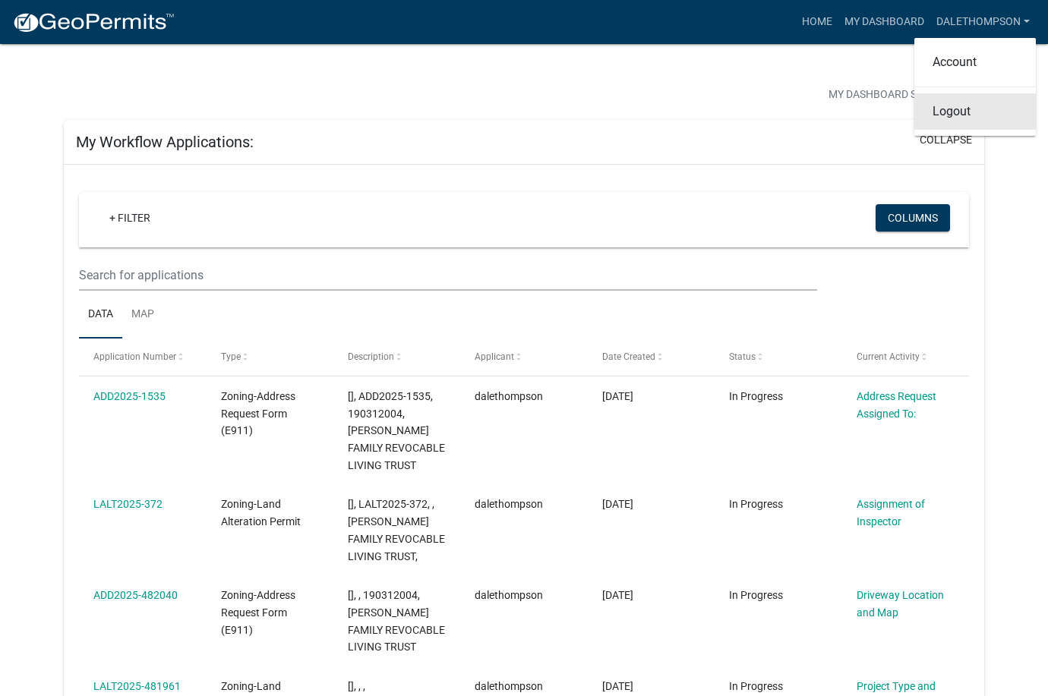
click at [953, 118] on link "Logout" at bounding box center [974, 111] width 121 height 36
